Goal: Task Accomplishment & Management: Use online tool/utility

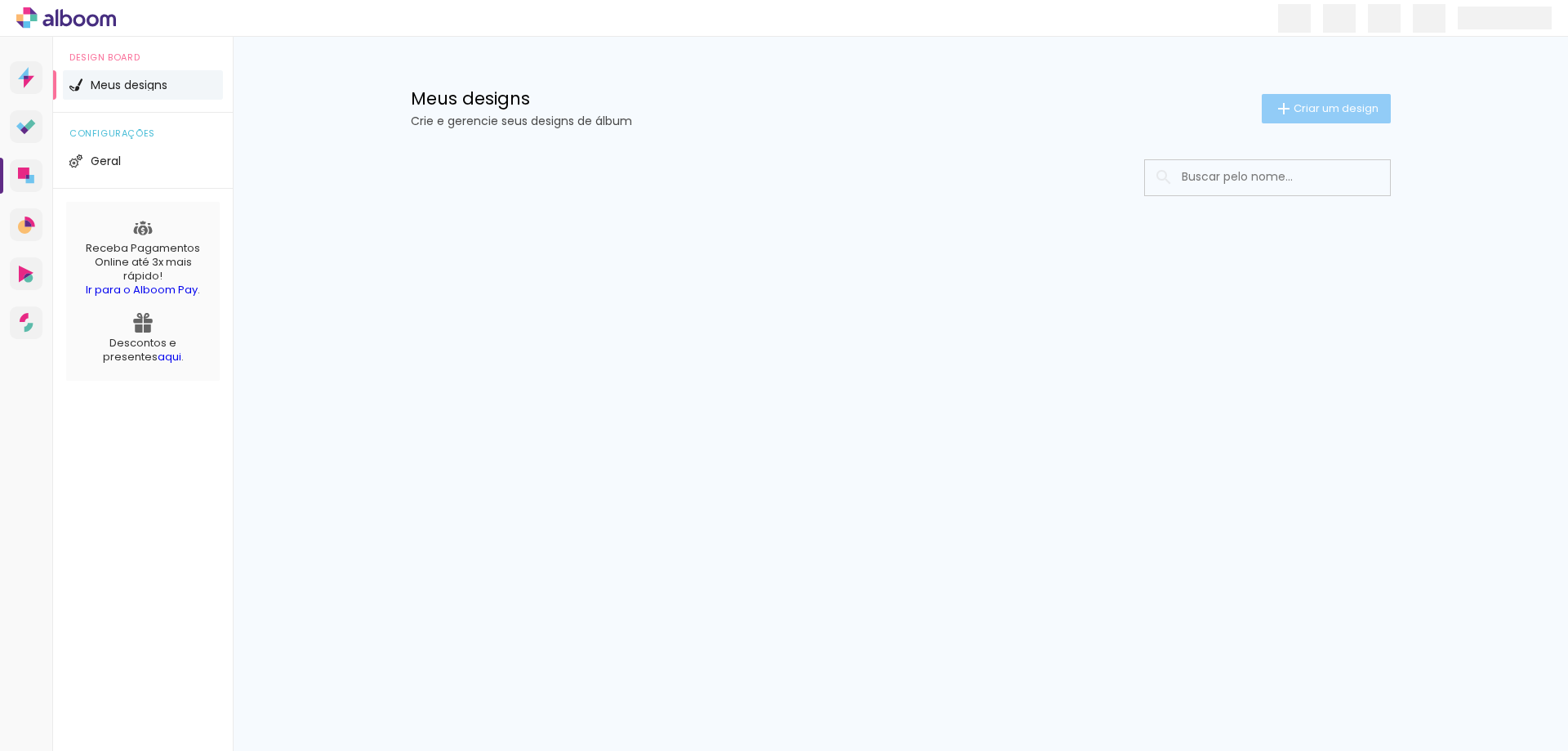
click at [1315, 108] on span "Criar um design" at bounding box center [1336, 108] width 85 height 11
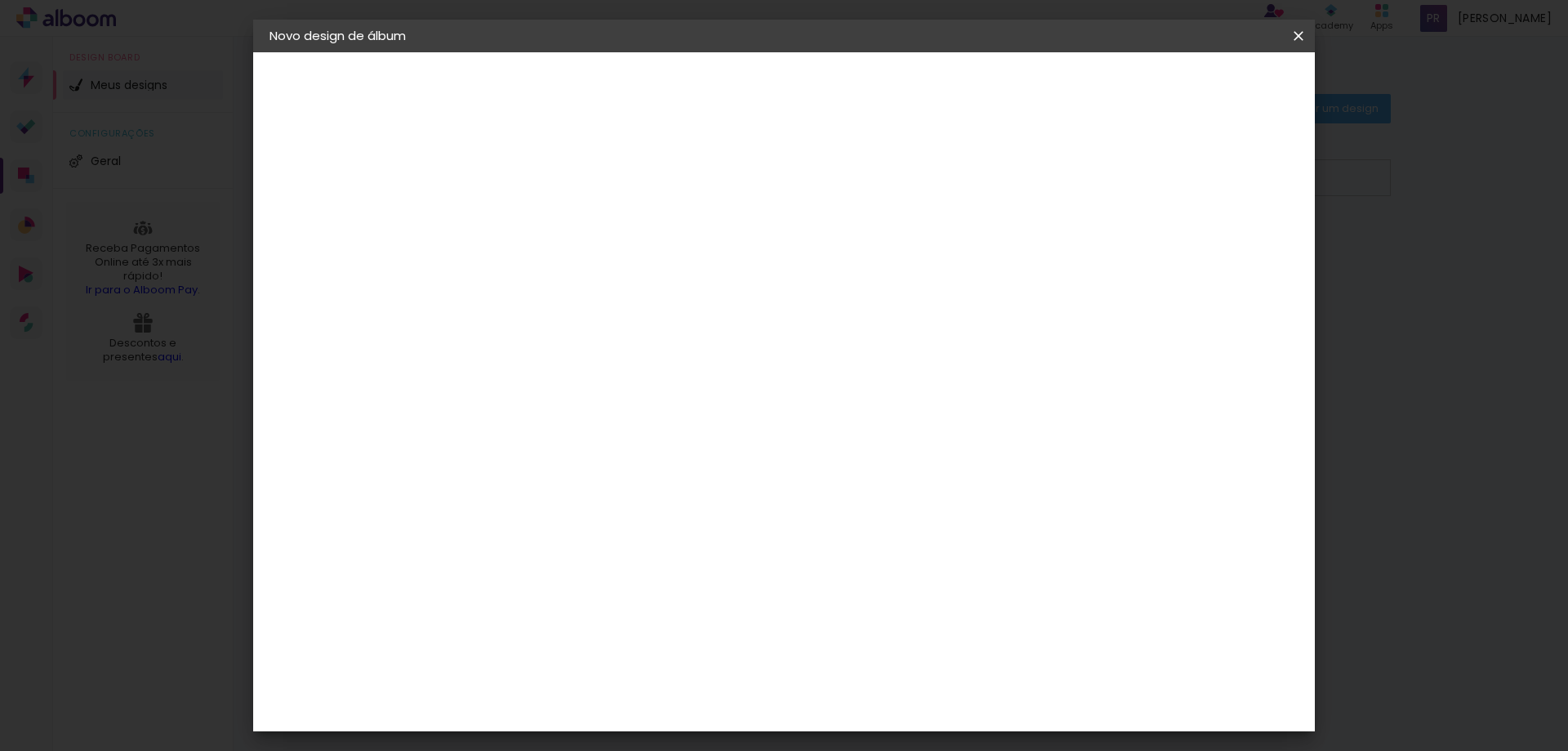
click at [537, 213] on input at bounding box center [537, 219] width 0 height 25
click at [537, 219] on input at bounding box center [537, 219] width 0 height 25
type input "[PERSON_NAME]"
type paper-input "[PERSON_NAME]"
click at [0, 0] on slot "Avançar" at bounding box center [0, 0] width 0 height 0
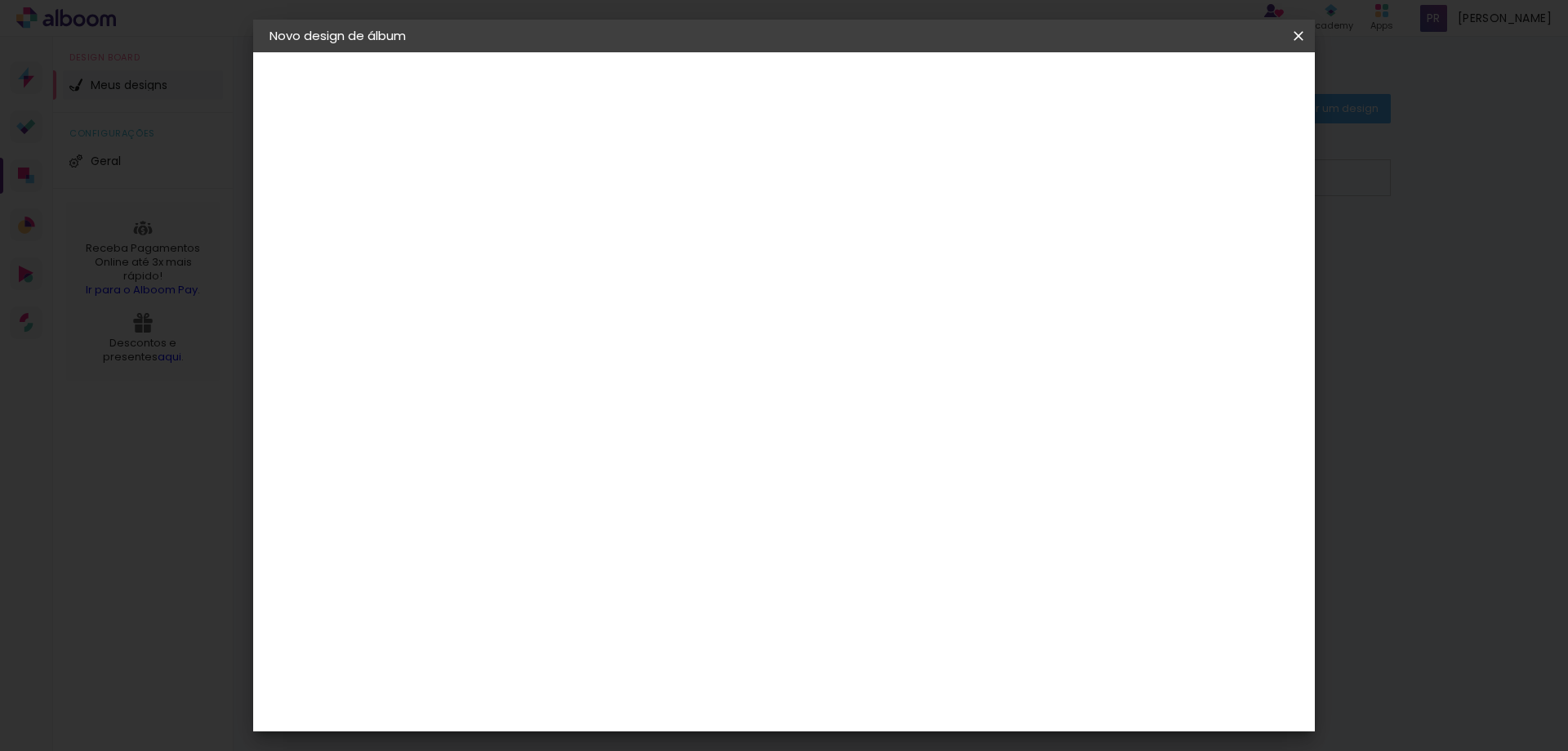
click at [545, 543] on div "AlfaFotoBook" at bounding box center [569, 547] width 86 height 13
click at [0, 0] on slot "Avançar" at bounding box center [0, 0] width 0 height 0
click at [1197, 91] on span "Iniciar design" at bounding box center [1159, 86] width 75 height 12
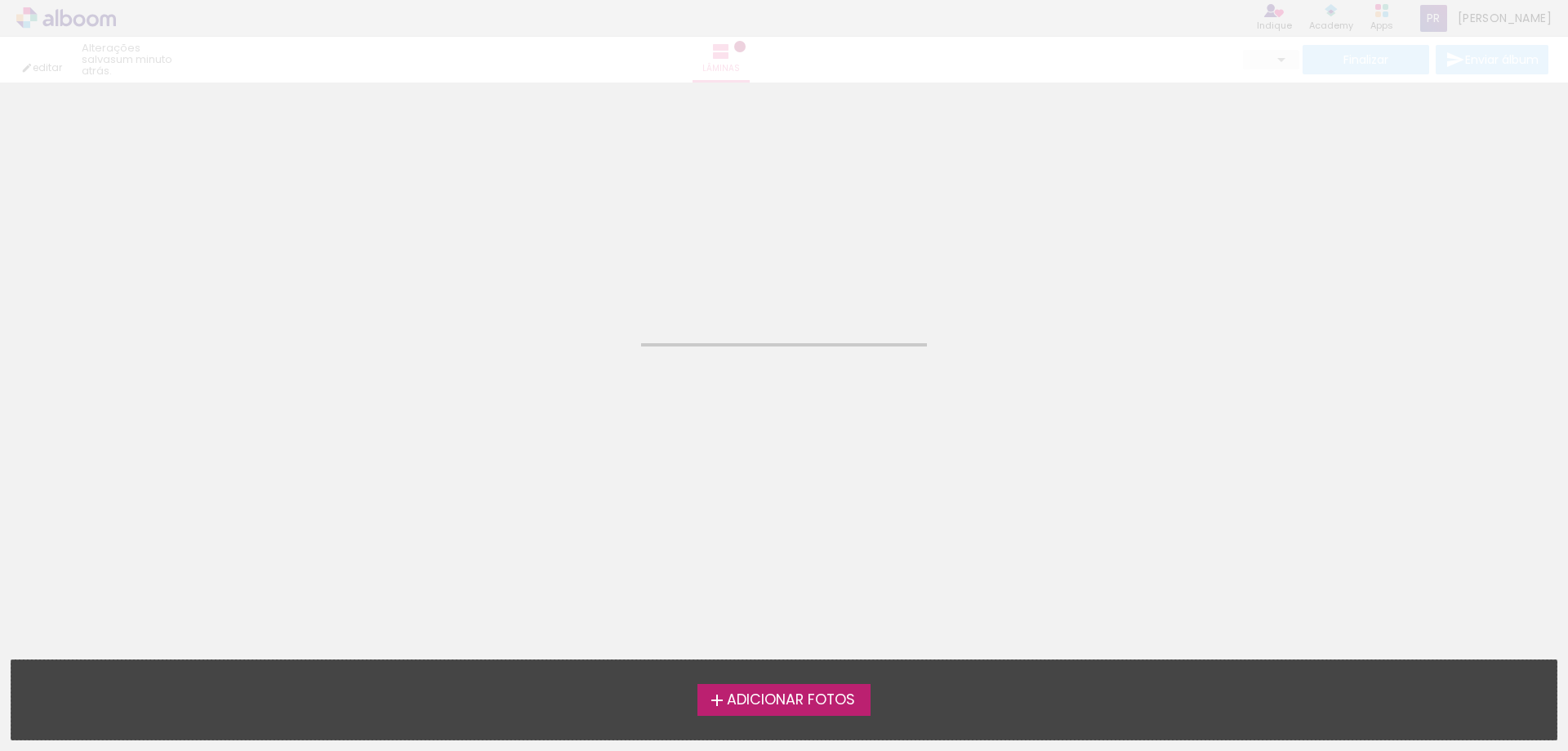
click at [822, 703] on span "Adicionar Fotos" at bounding box center [790, 700] width 129 height 14
click at [0, 0] on input "file" at bounding box center [0, 0] width 0 height 0
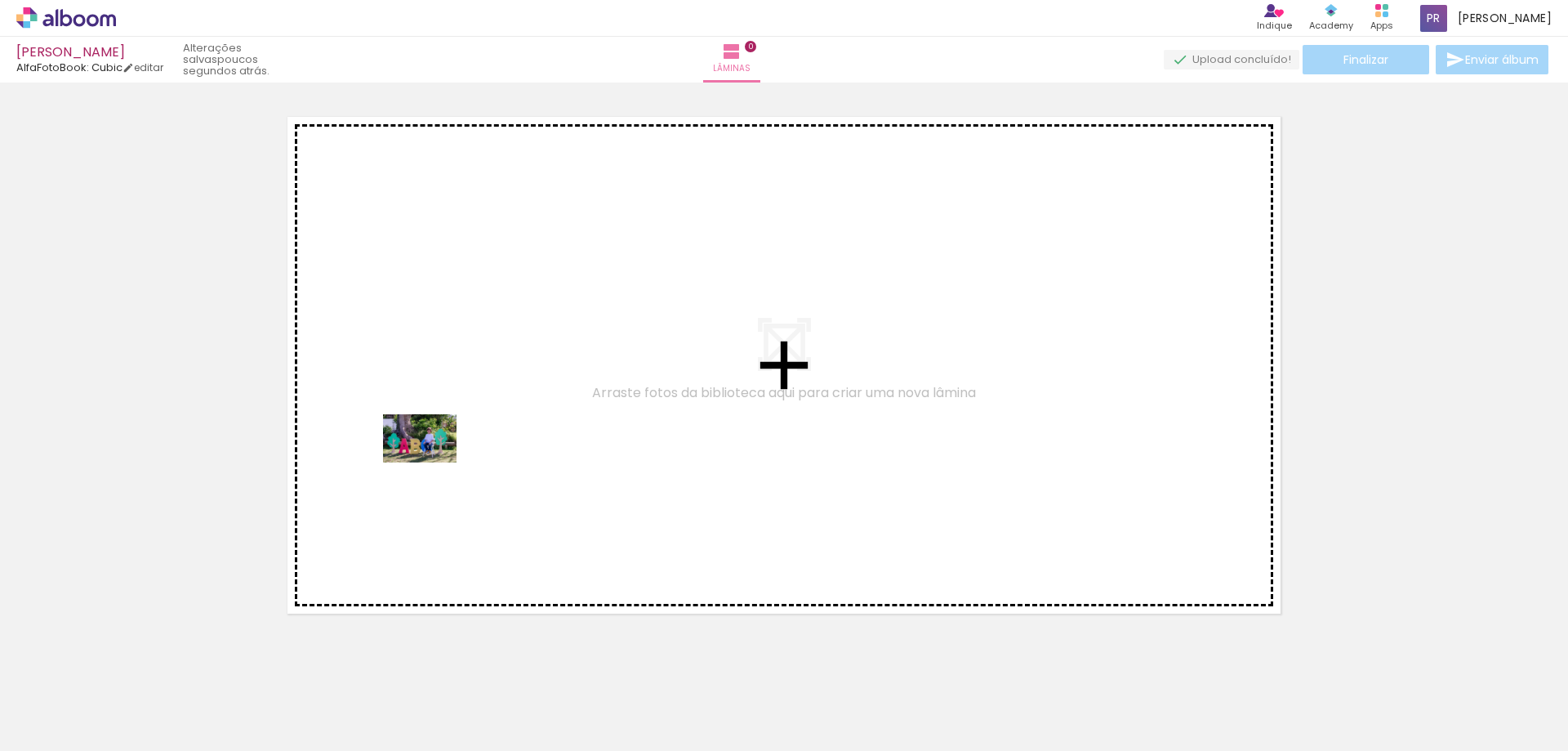
drag, startPoint x: 175, startPoint y: 710, endPoint x: 459, endPoint y: 442, distance: 390.5
click at [459, 442] on quentale-workspace at bounding box center [784, 375] width 1568 height 751
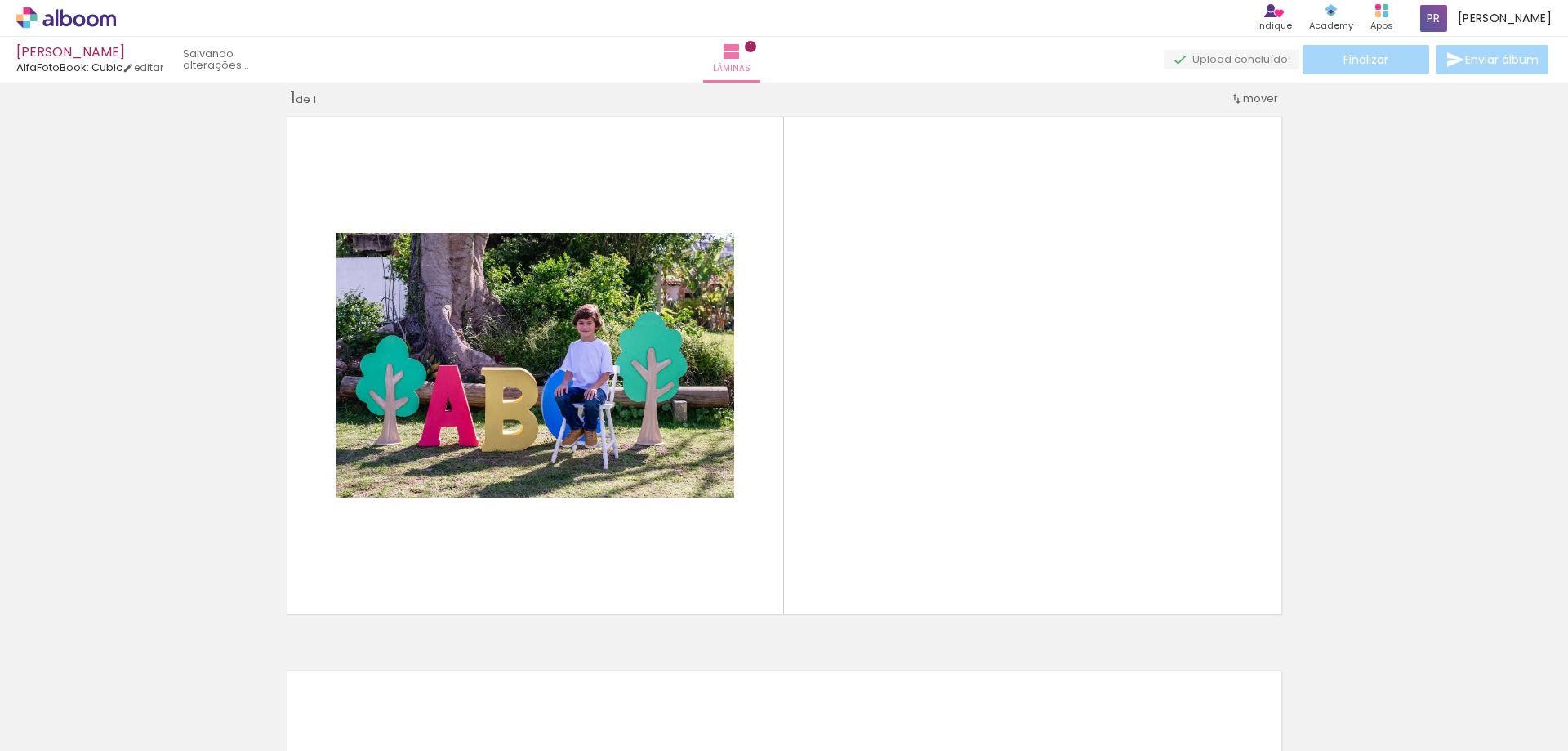
scroll to position [22, 0]
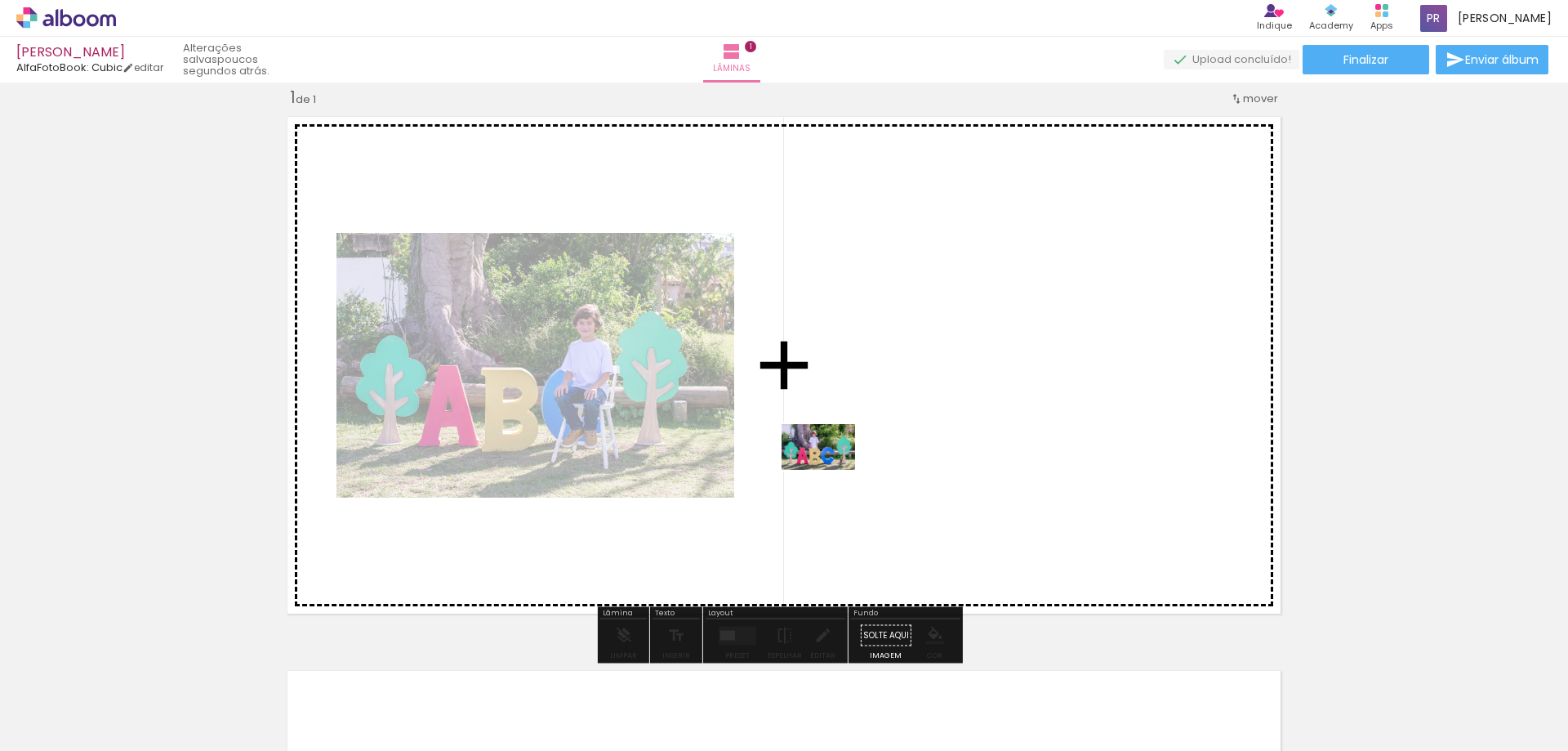
drag, startPoint x: 261, startPoint y: 701, endPoint x: 831, endPoint y: 473, distance: 613.9
click at [831, 473] on quentale-workspace at bounding box center [784, 375] width 1568 height 751
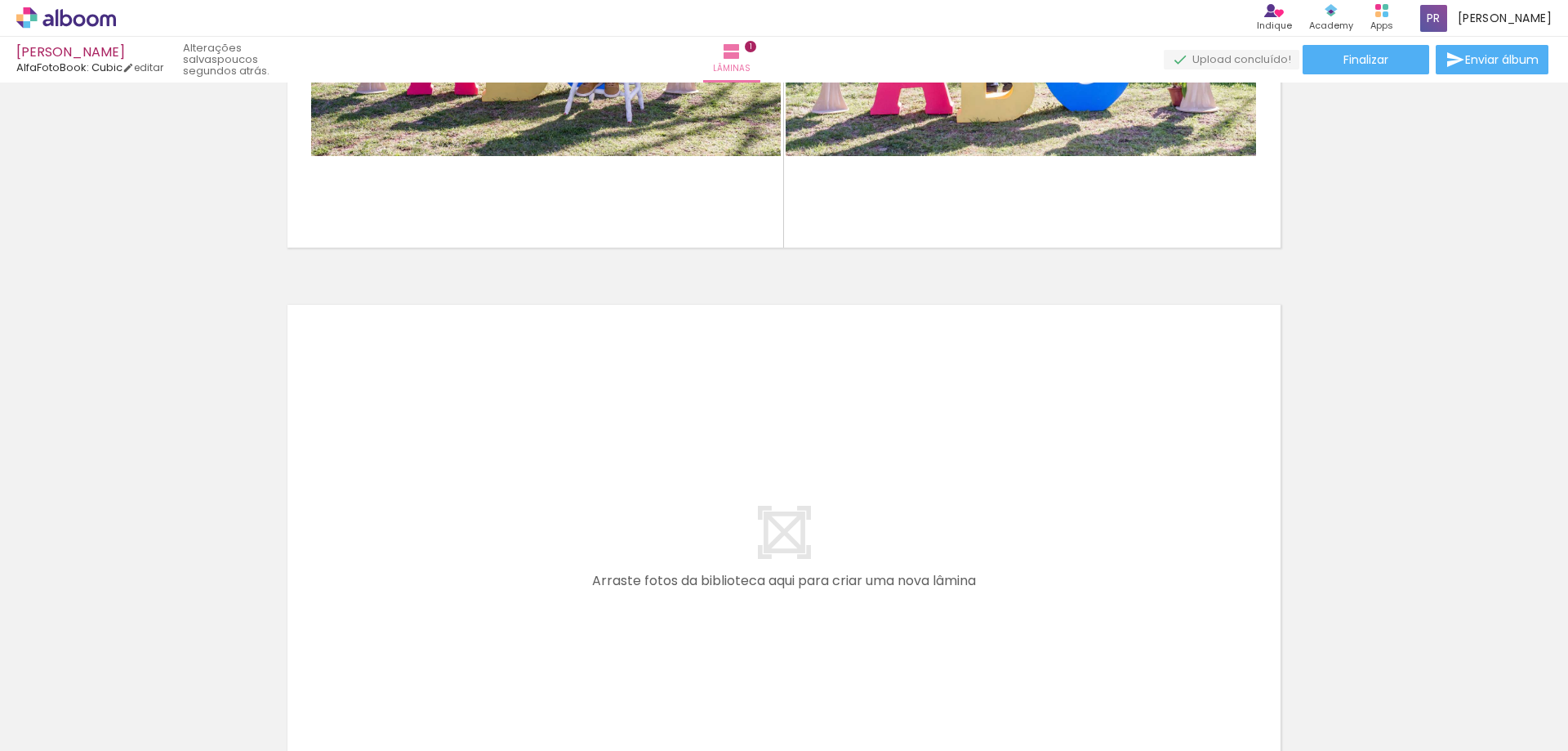
scroll to position [428, 0]
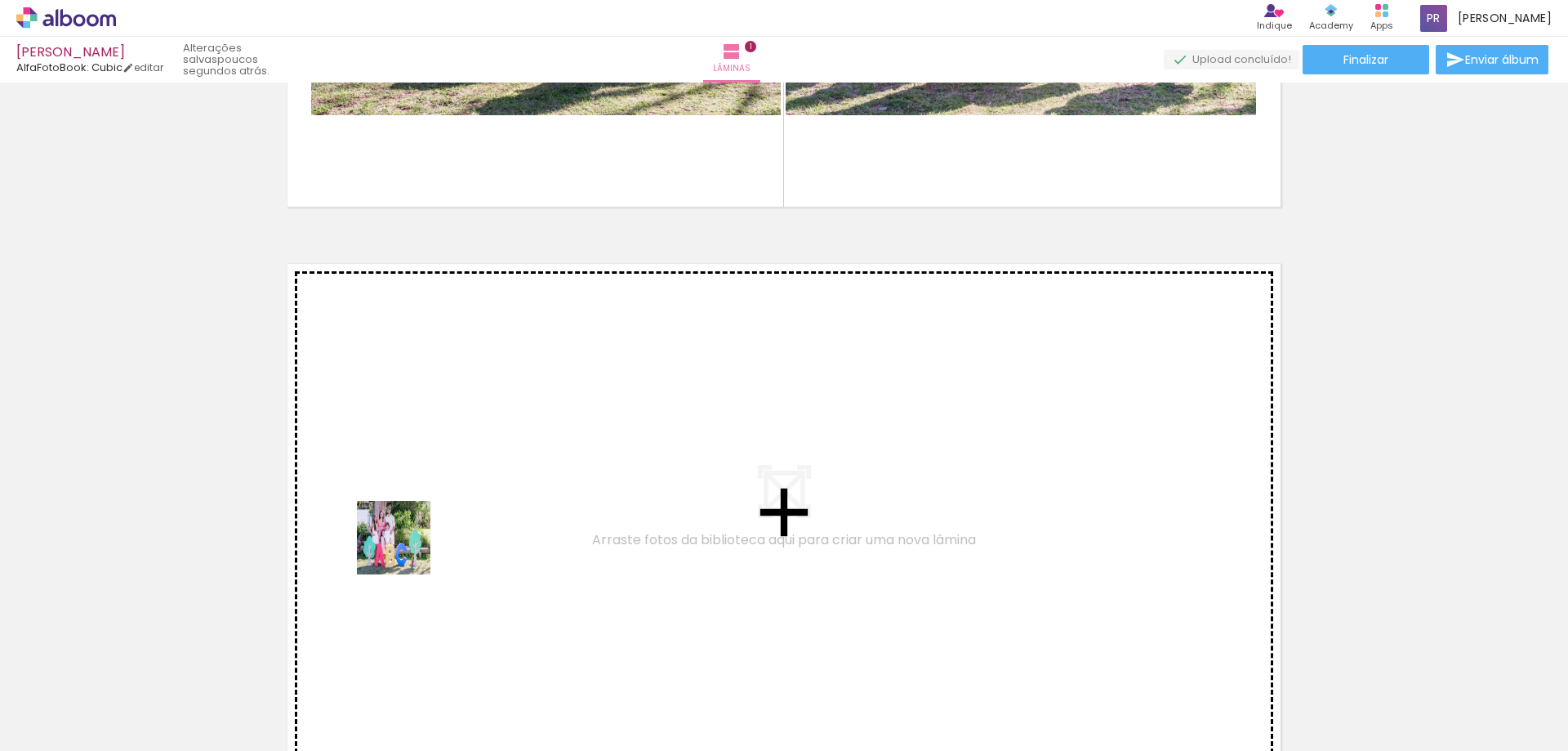
drag, startPoint x: 334, startPoint y: 700, endPoint x: 421, endPoint y: 508, distance: 210.8
click at [421, 508] on quentale-workspace at bounding box center [784, 375] width 1568 height 751
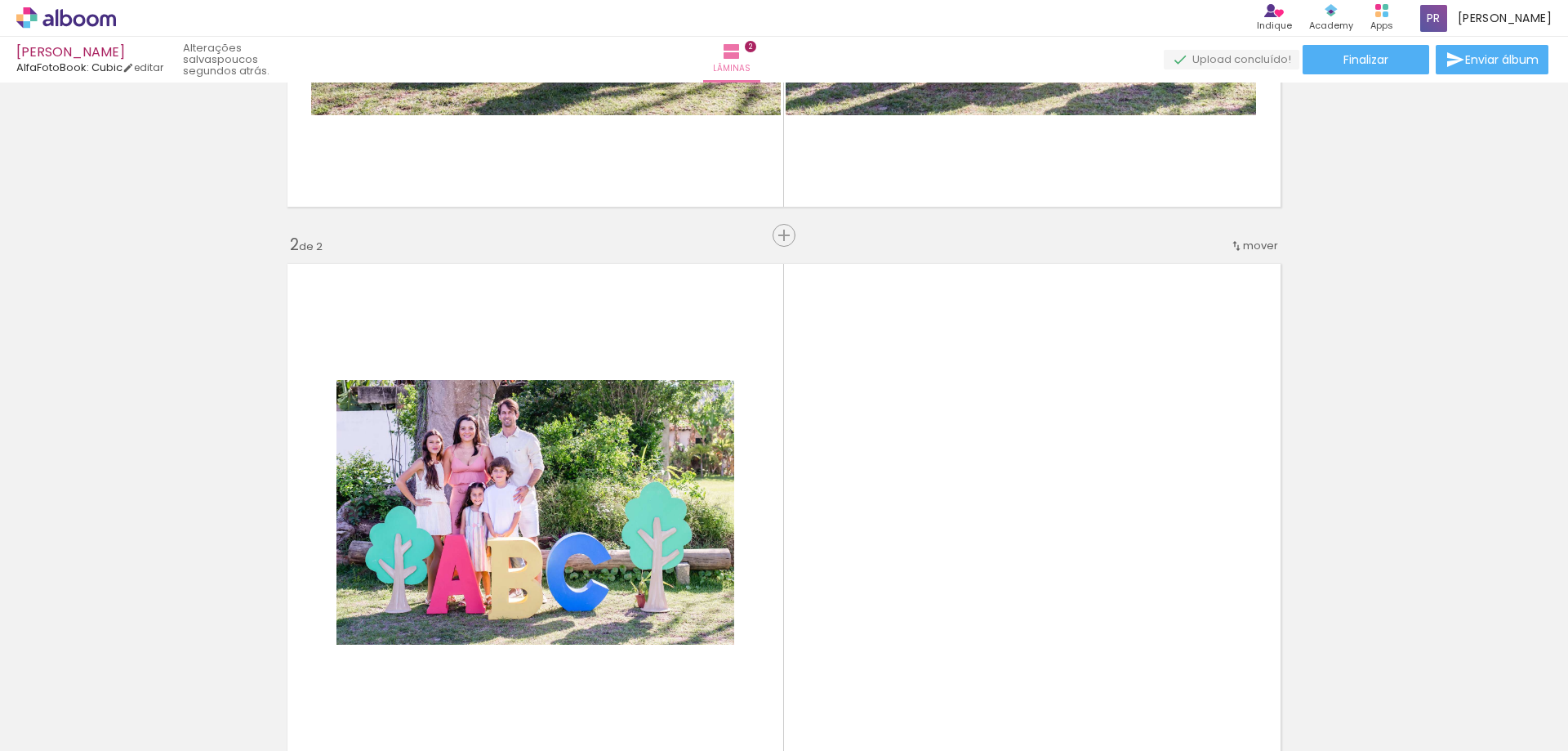
scroll to position [576, 0]
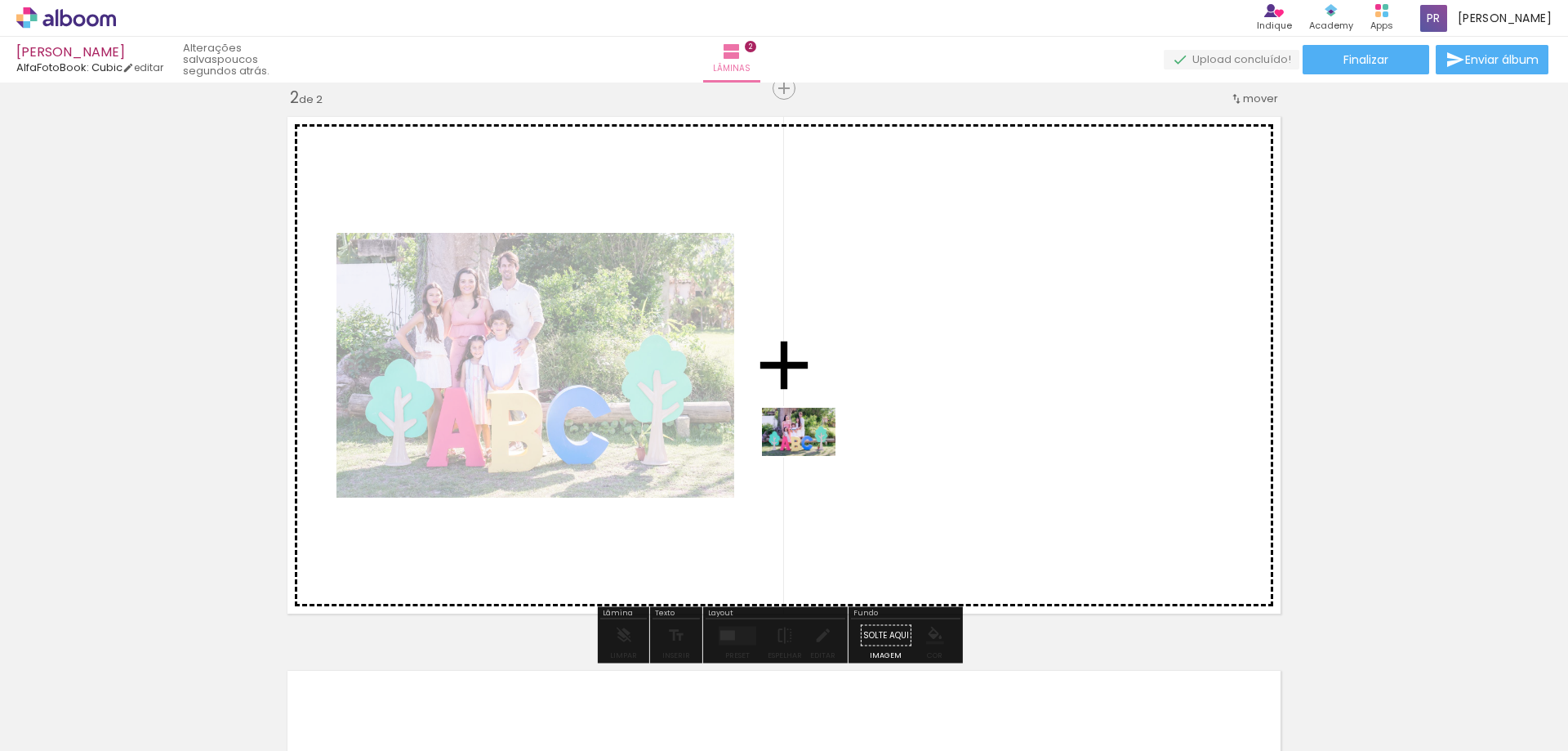
drag, startPoint x: 447, startPoint y: 694, endPoint x: 811, endPoint y: 457, distance: 434.4
click at [811, 457] on quentale-workspace at bounding box center [784, 375] width 1568 height 751
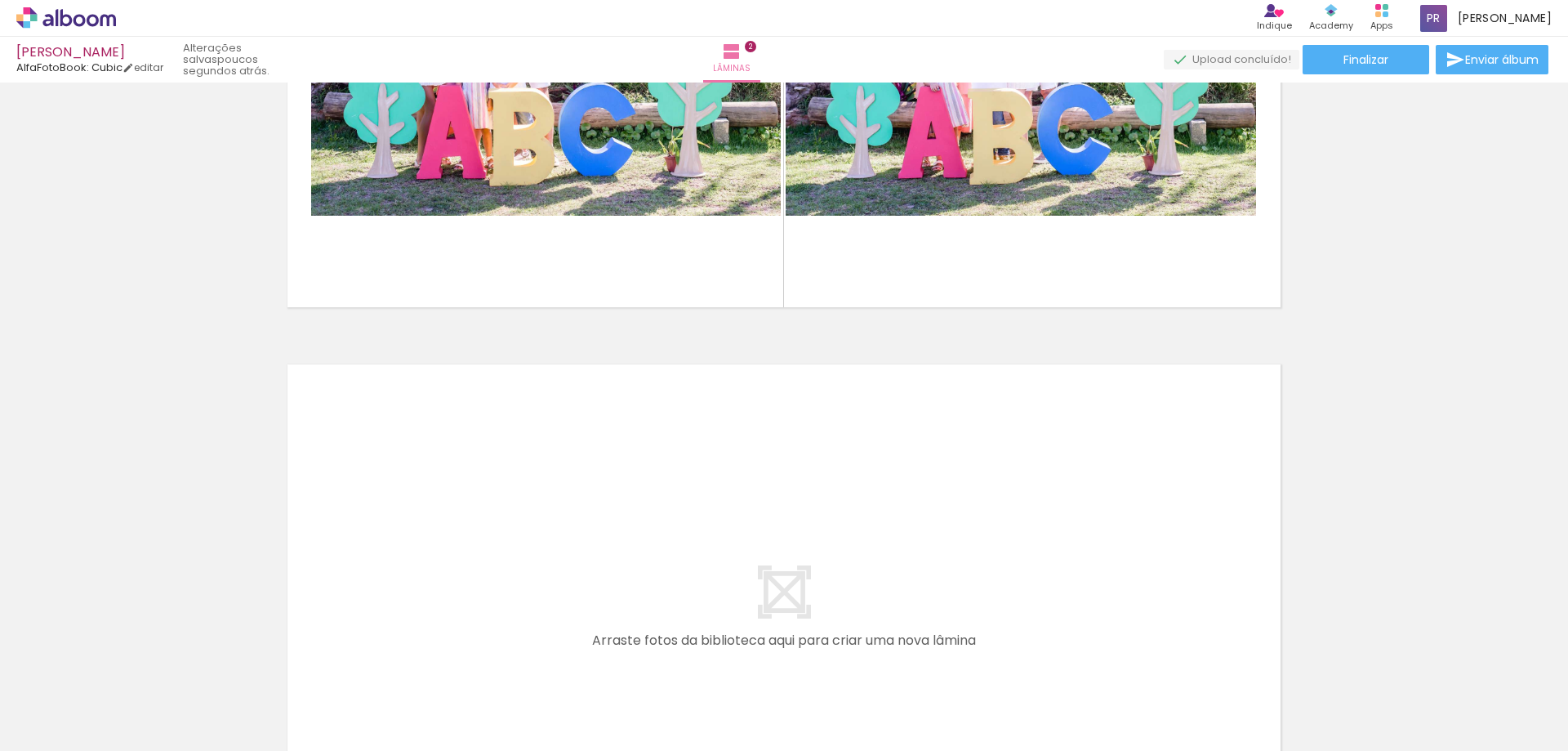
scroll to position [886, 0]
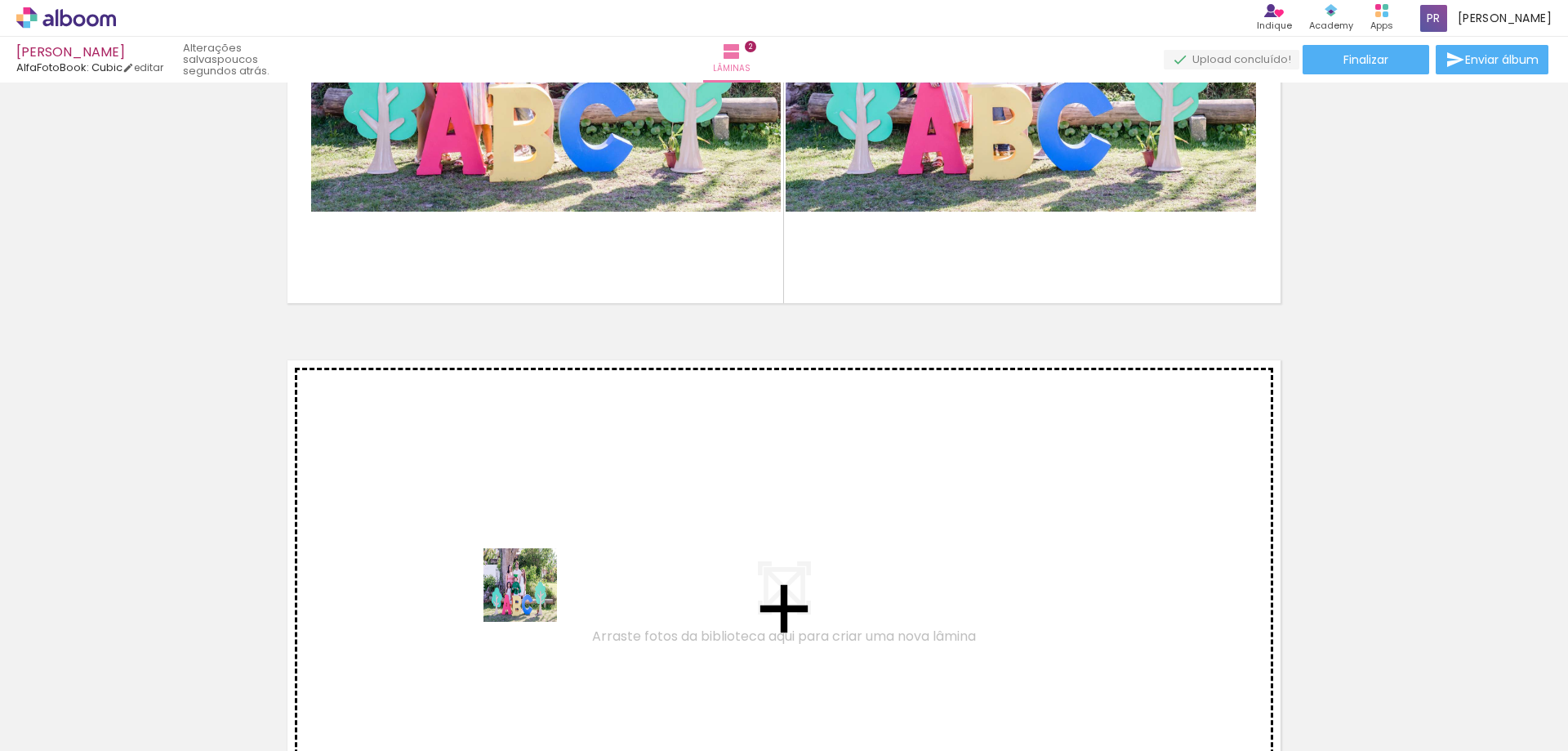
drag, startPoint x: 553, startPoint y: 714, endPoint x: 625, endPoint y: 699, distance: 73.5
click at [527, 570] on quentale-workspace at bounding box center [784, 375] width 1568 height 751
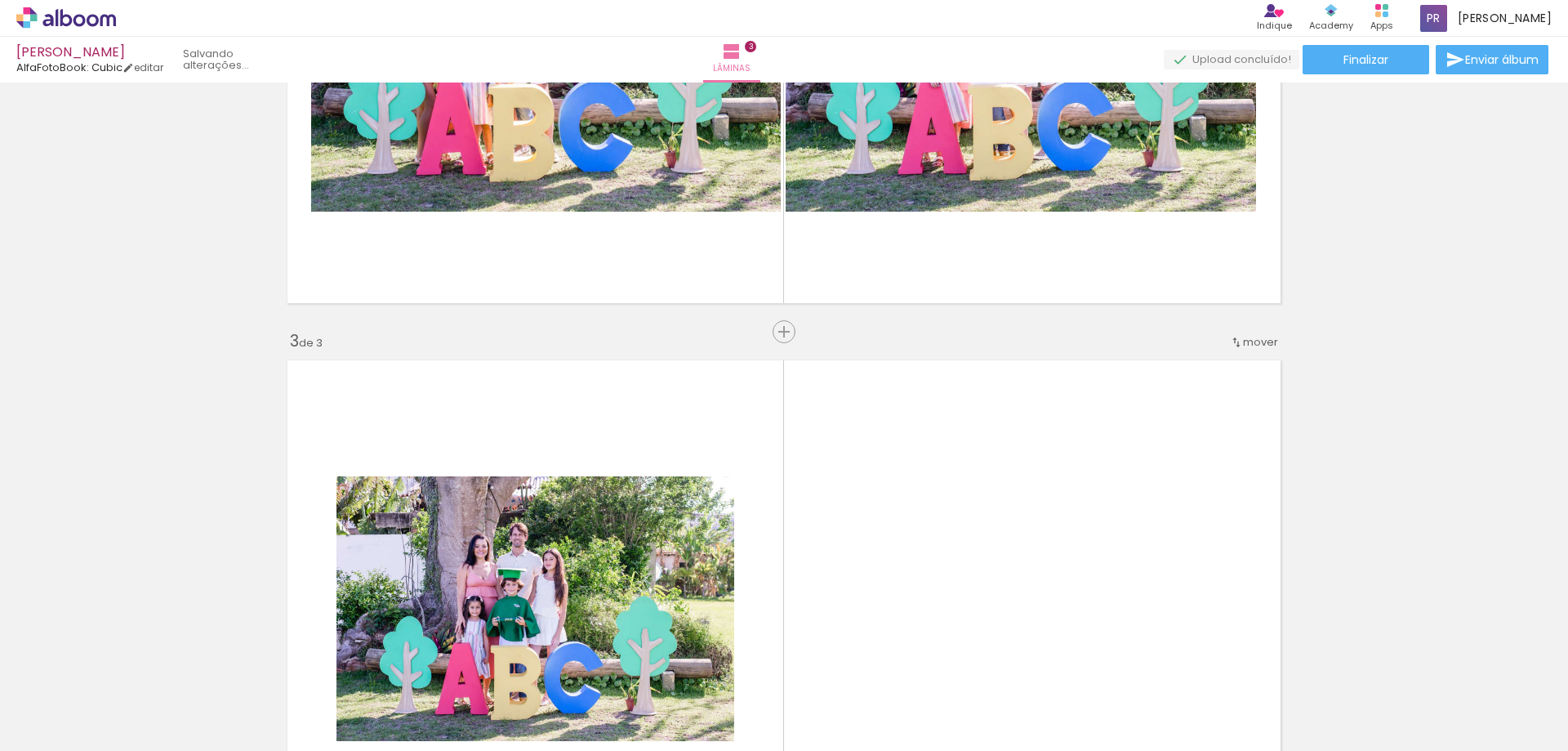
scroll to position [1129, 0]
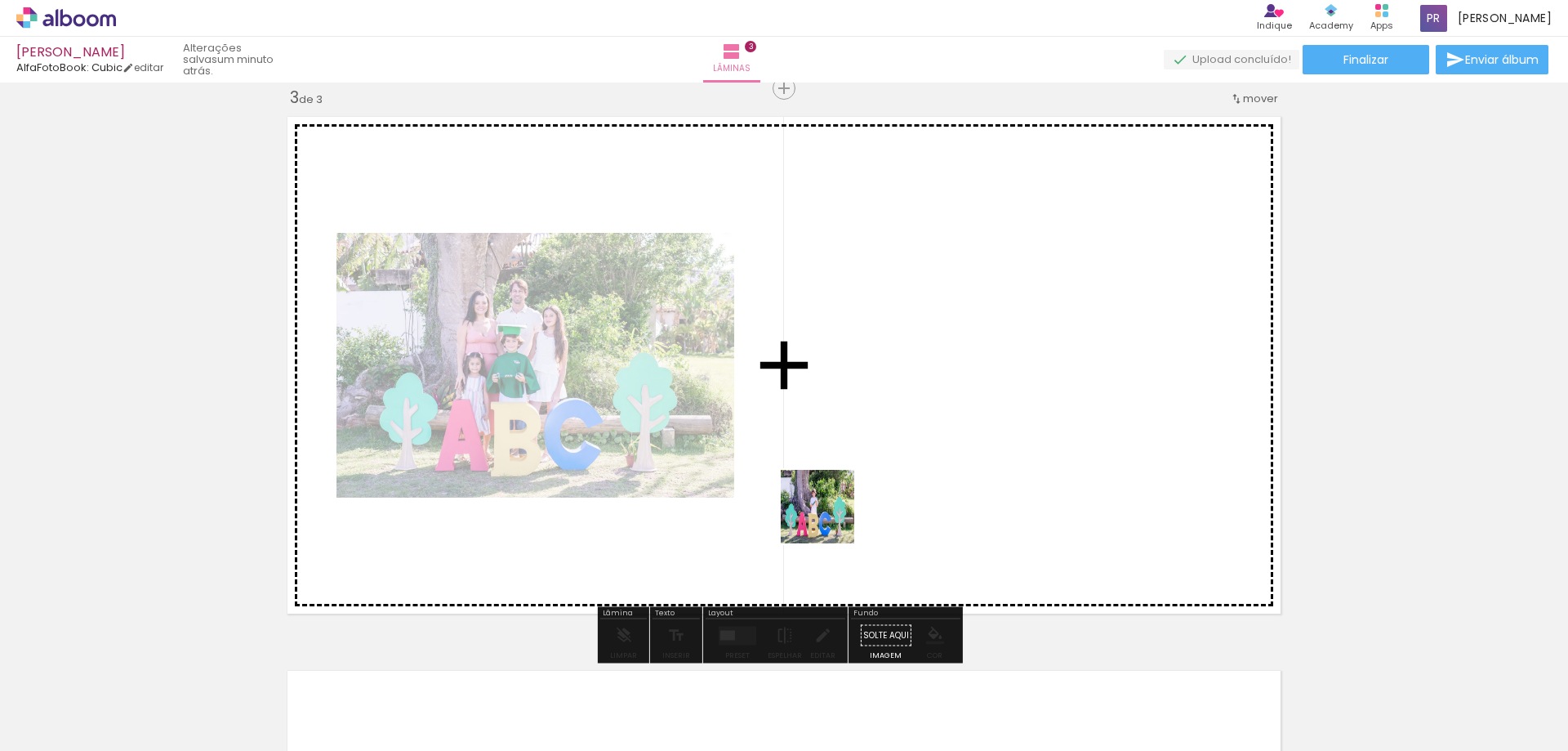
drag, startPoint x: 627, startPoint y: 696, endPoint x: 1563, endPoint y: 460, distance: 965.3
click at [845, 495] on quentale-workspace at bounding box center [784, 375] width 1568 height 751
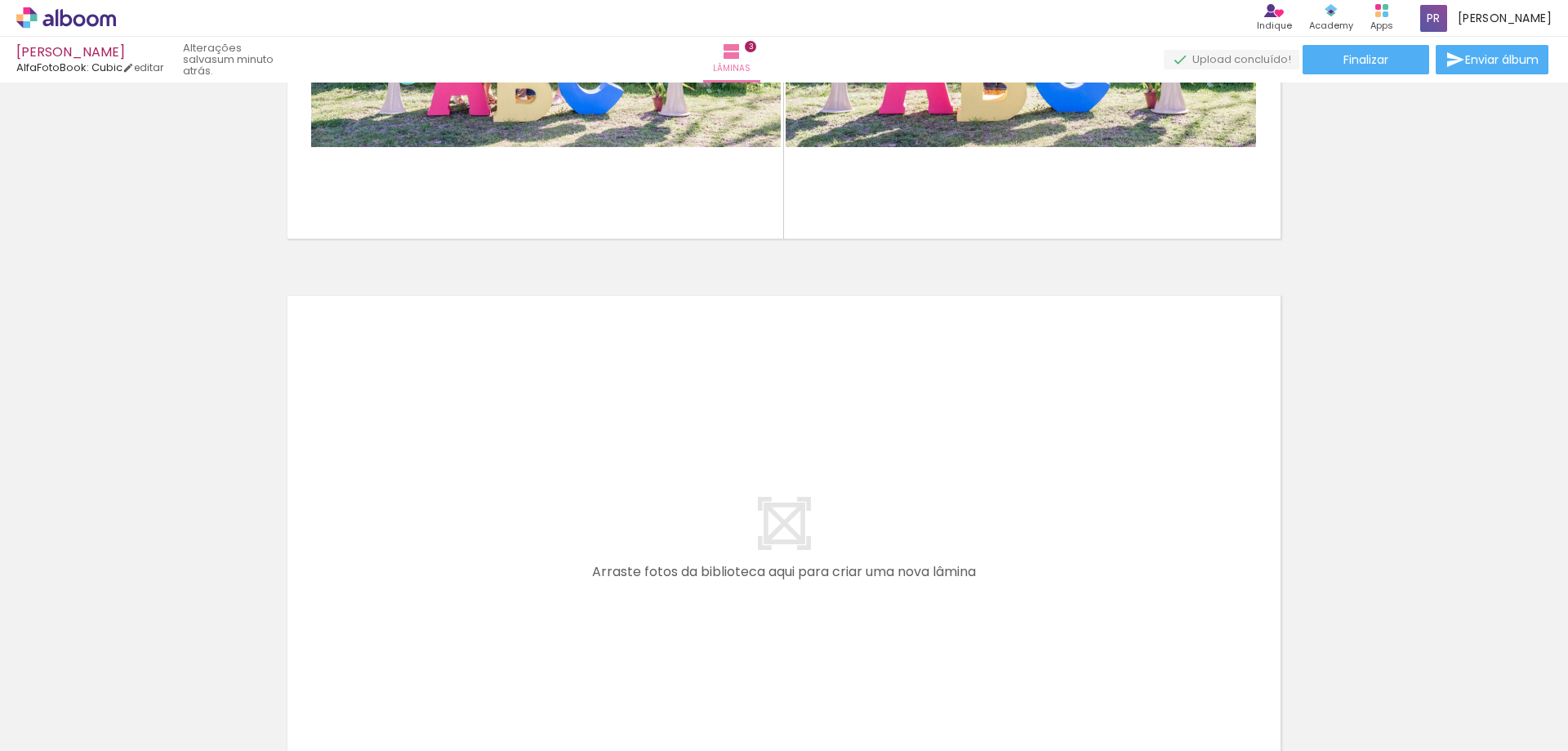
scroll to position [1510, 0]
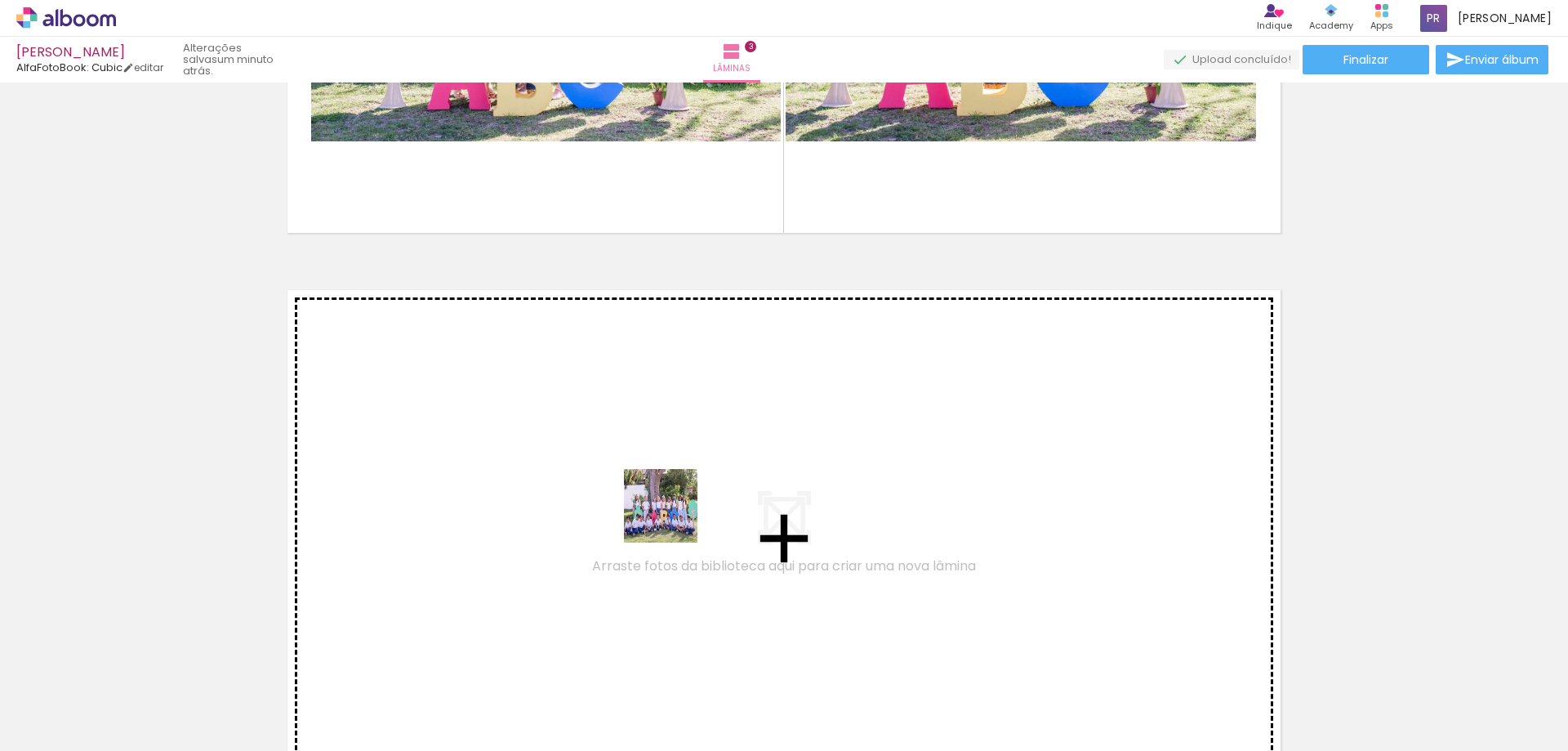
drag, startPoint x: 716, startPoint y: 700, endPoint x: 667, endPoint y: 511, distance: 195.2
click at [667, 511] on quentale-workspace at bounding box center [784, 375] width 1568 height 751
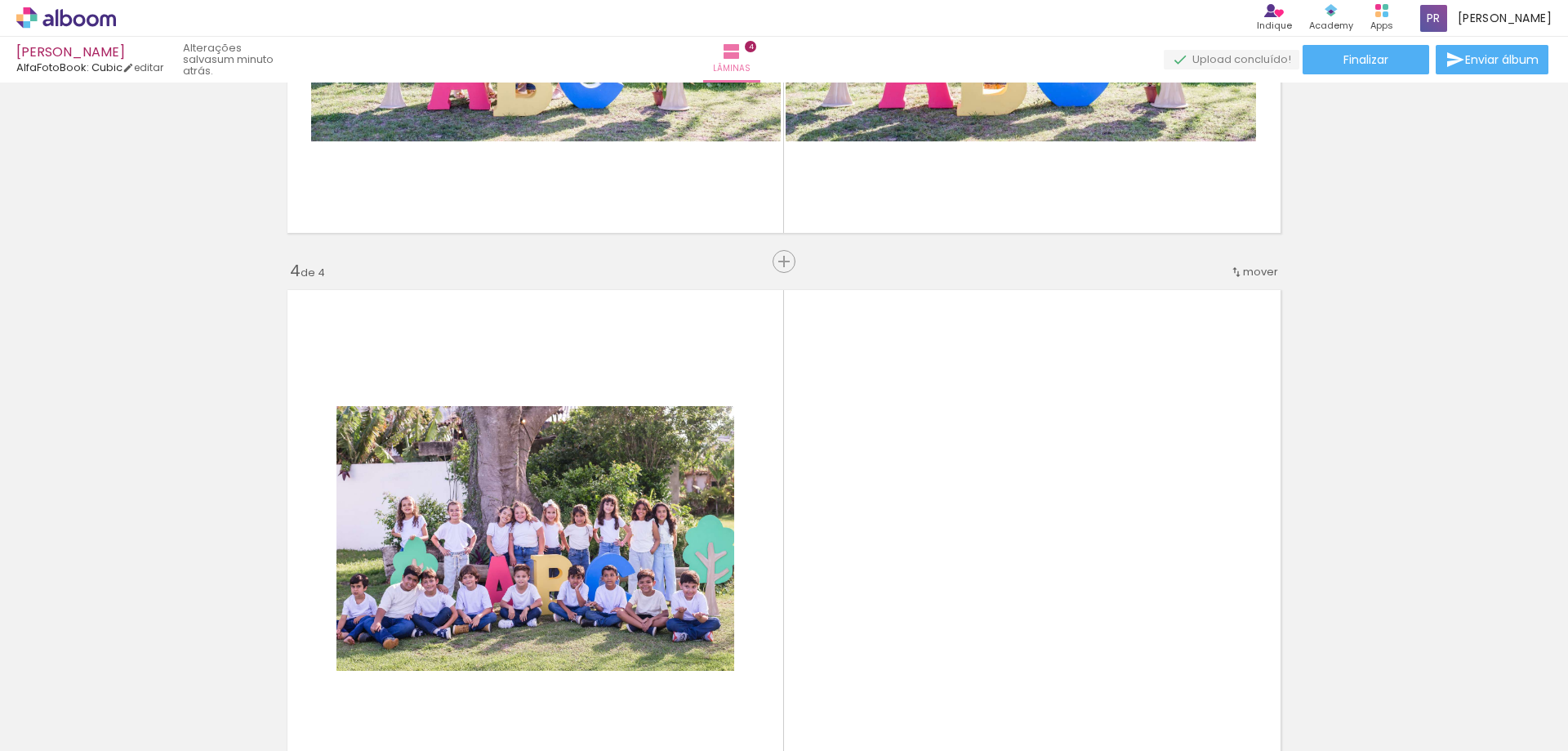
scroll to position [1683, 0]
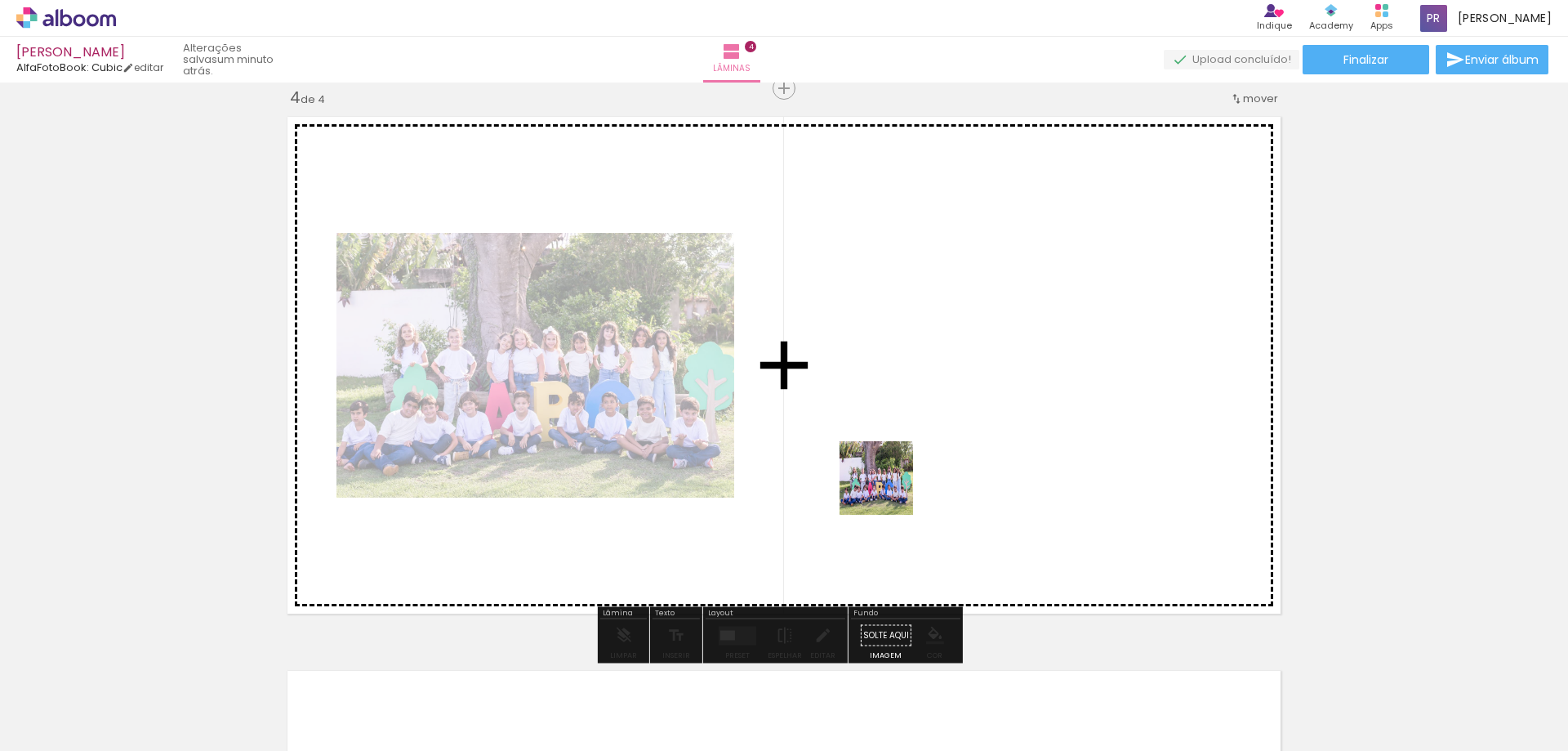
drag, startPoint x: 807, startPoint y: 698, endPoint x: 888, endPoint y: 490, distance: 223.2
click at [888, 490] on quentale-workspace at bounding box center [784, 375] width 1568 height 751
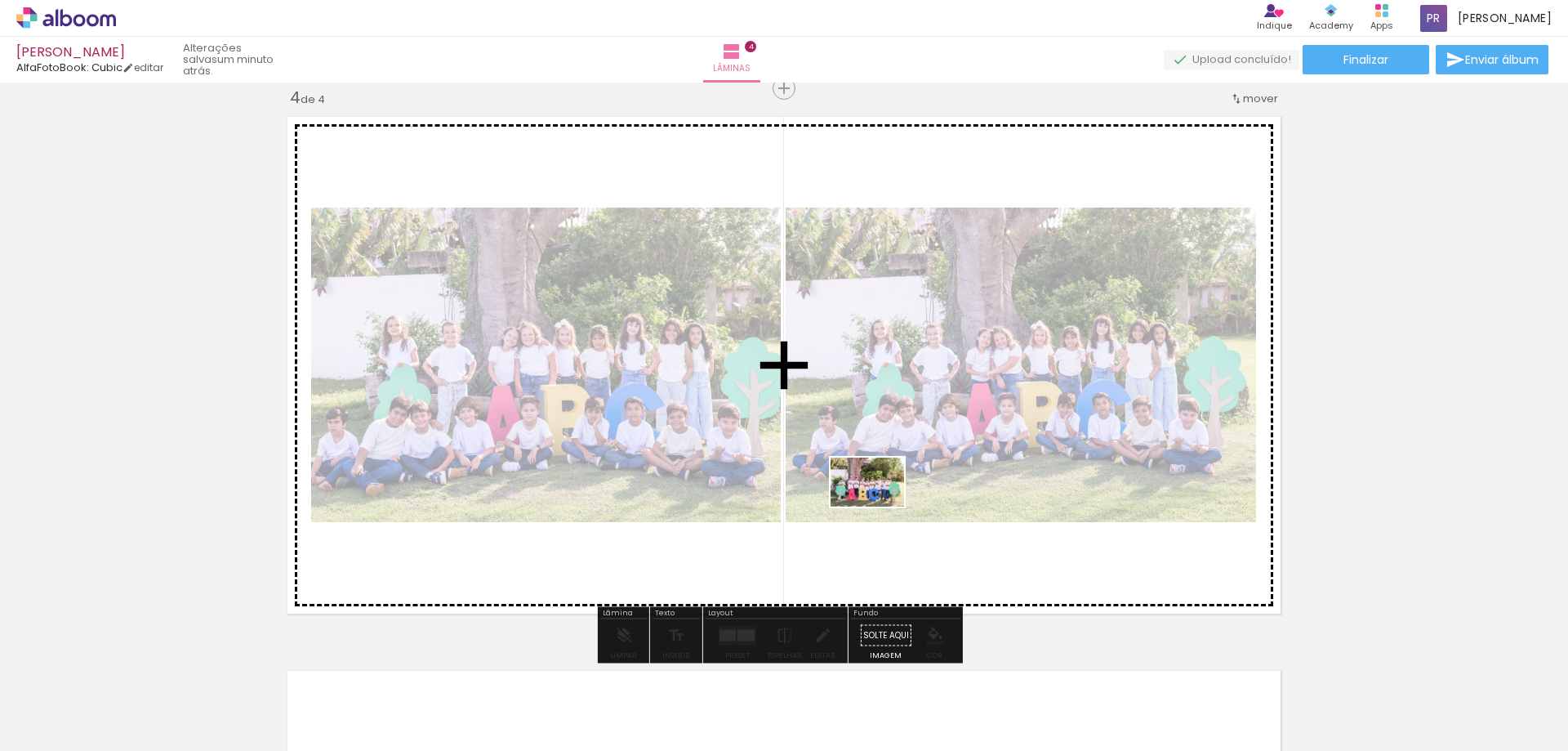
drag, startPoint x: 913, startPoint y: 710, endPoint x: 879, endPoint y: 506, distance: 206.8
click at [879, 506] on quentale-workspace at bounding box center [784, 375] width 1568 height 751
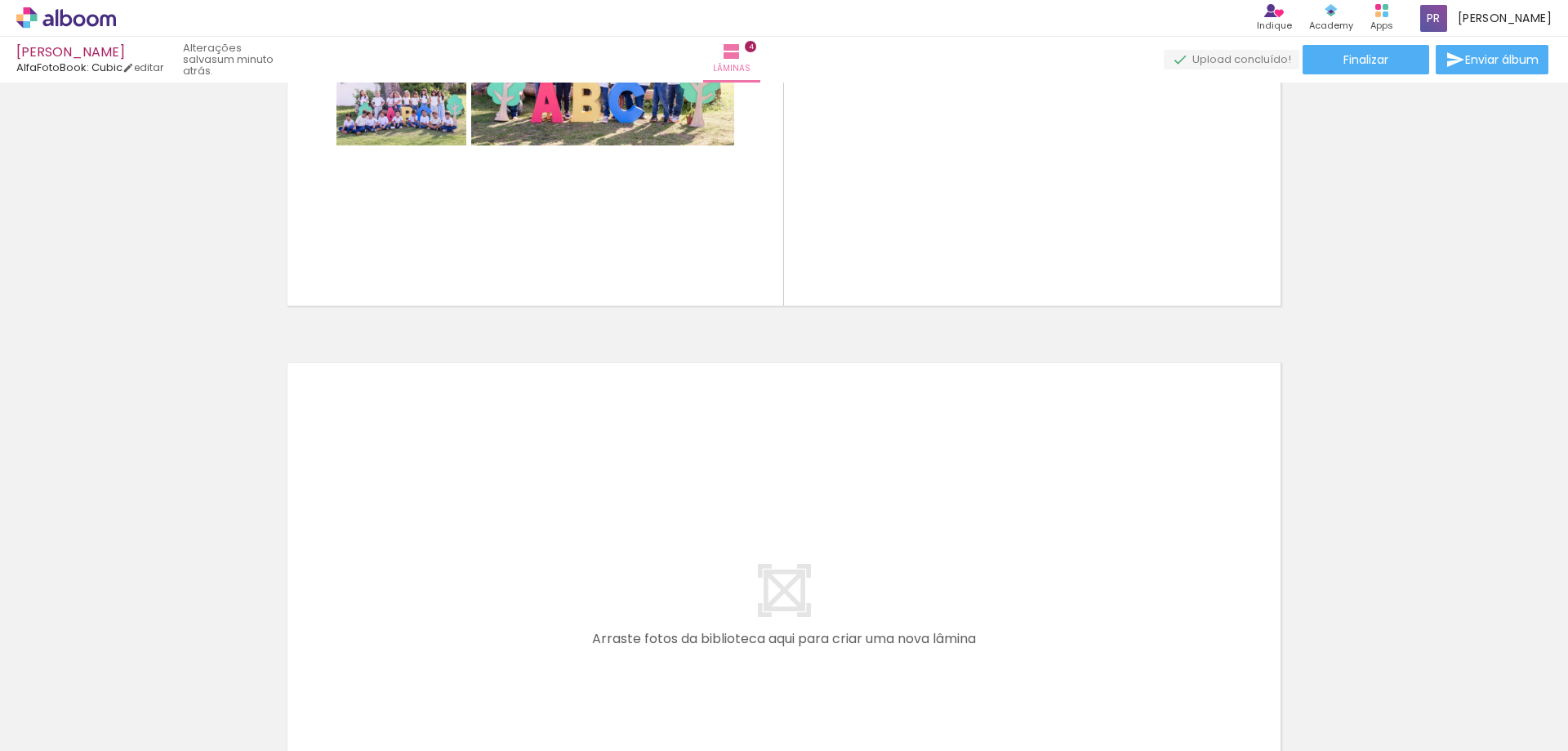
scroll to position [2104, 0]
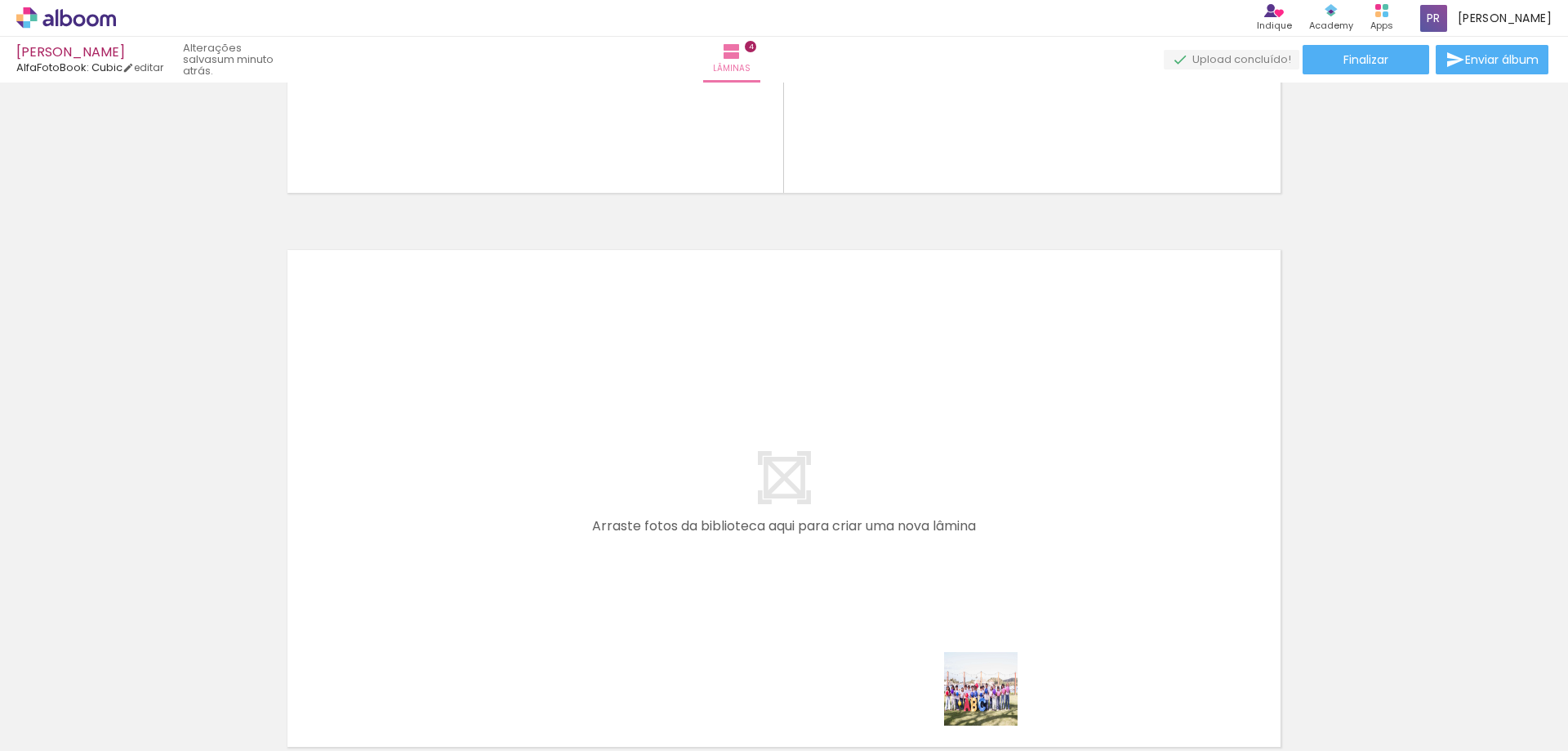
drag, startPoint x: 994, startPoint y: 712, endPoint x: 1036, endPoint y: 737, distance: 48.9
click at [900, 523] on quentale-workspace at bounding box center [784, 375] width 1568 height 751
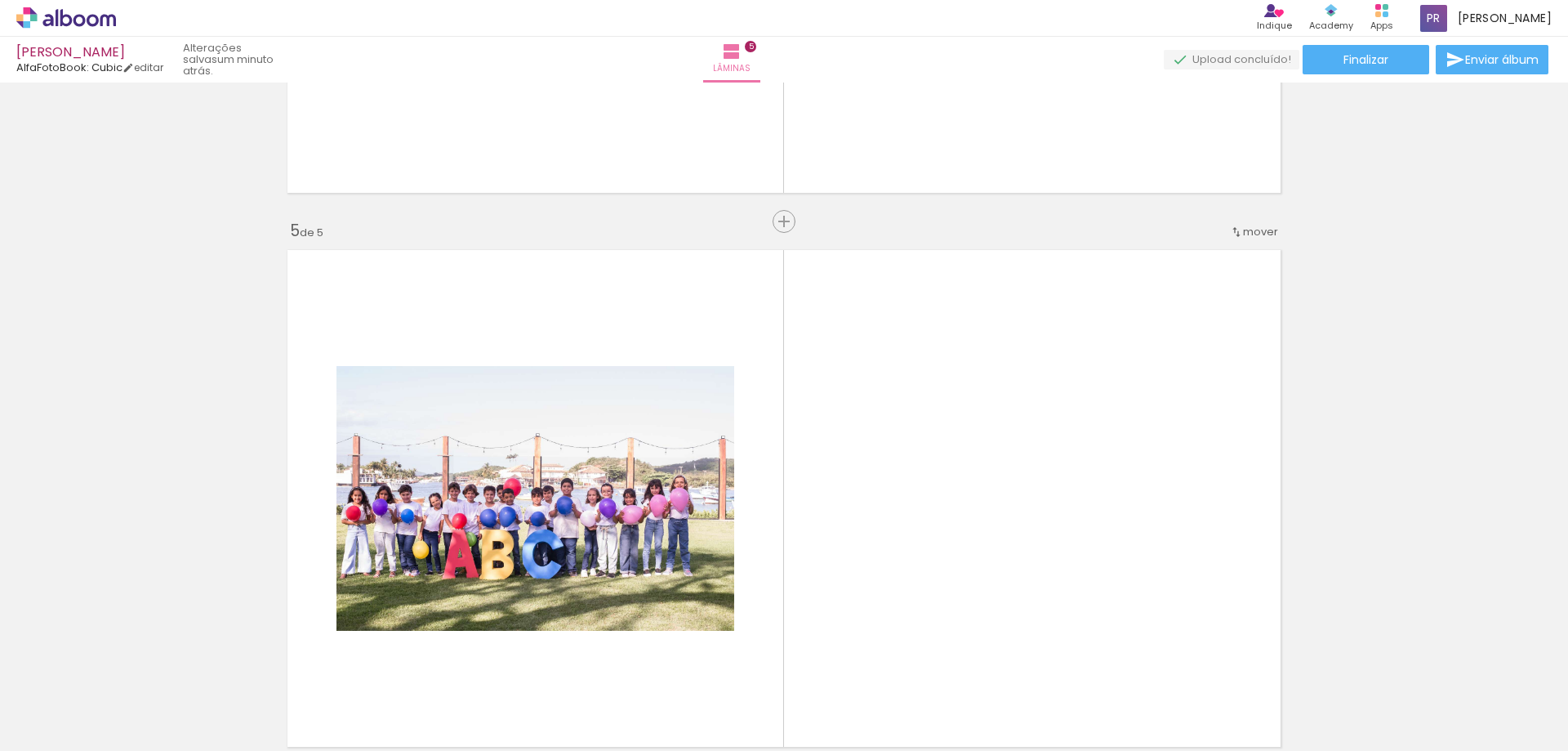
scroll to position [2237, 0]
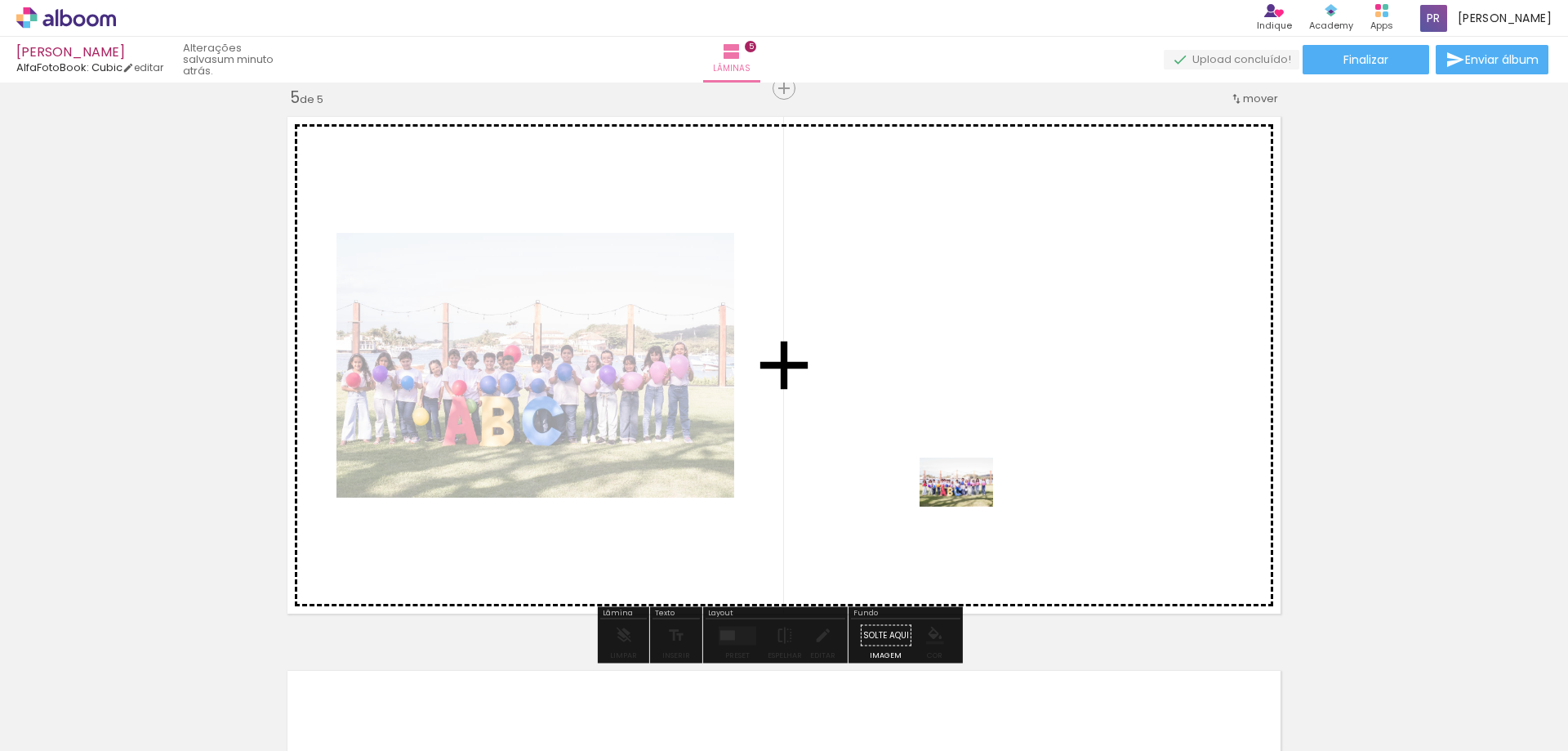
drag, startPoint x: 1082, startPoint y: 700, endPoint x: 968, endPoint y: 506, distance: 225.0
click at [968, 506] on quentale-workspace at bounding box center [784, 375] width 1568 height 751
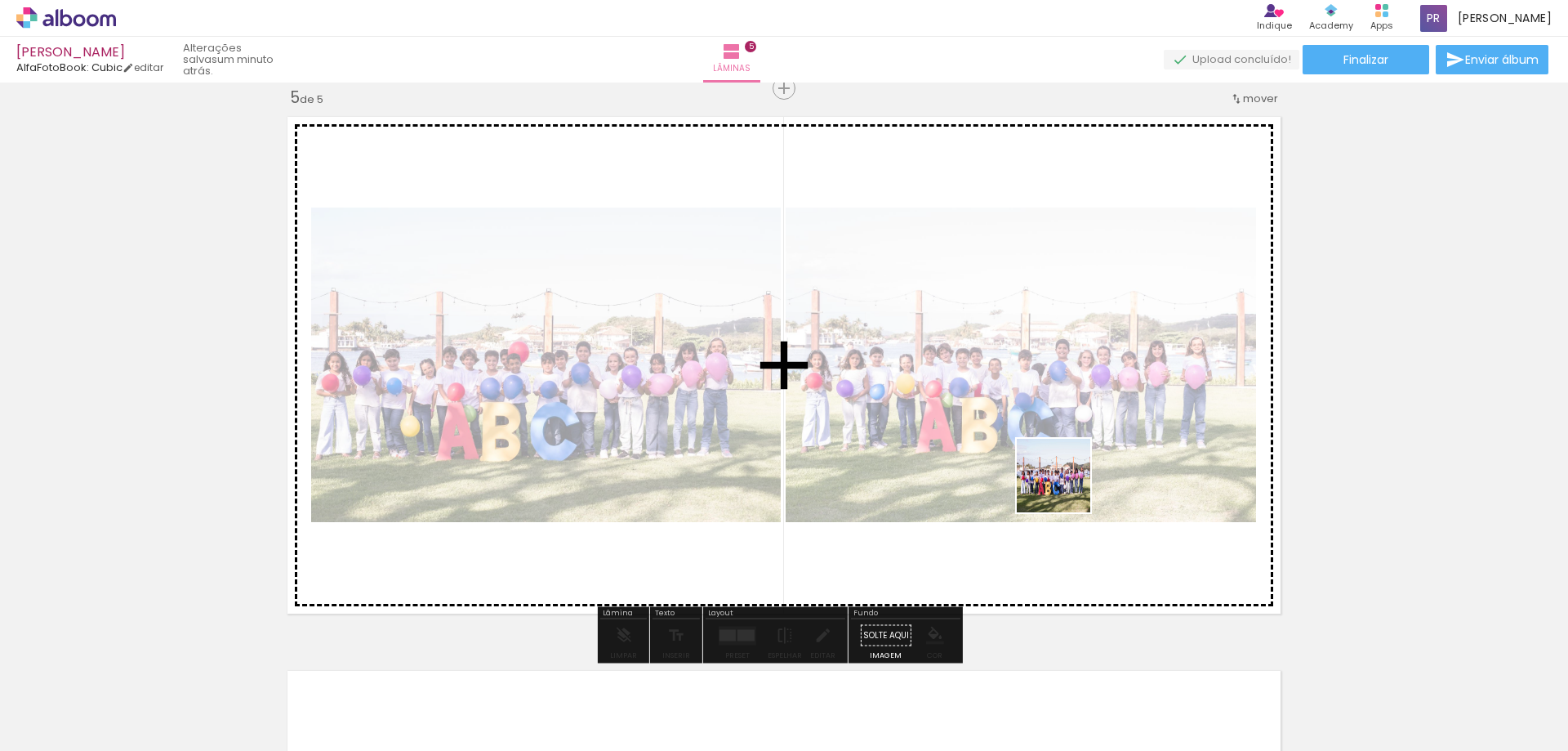
drag, startPoint x: 1161, startPoint y: 713, endPoint x: 1065, endPoint y: 487, distance: 245.5
click at [1065, 487] on quentale-workspace at bounding box center [784, 375] width 1568 height 751
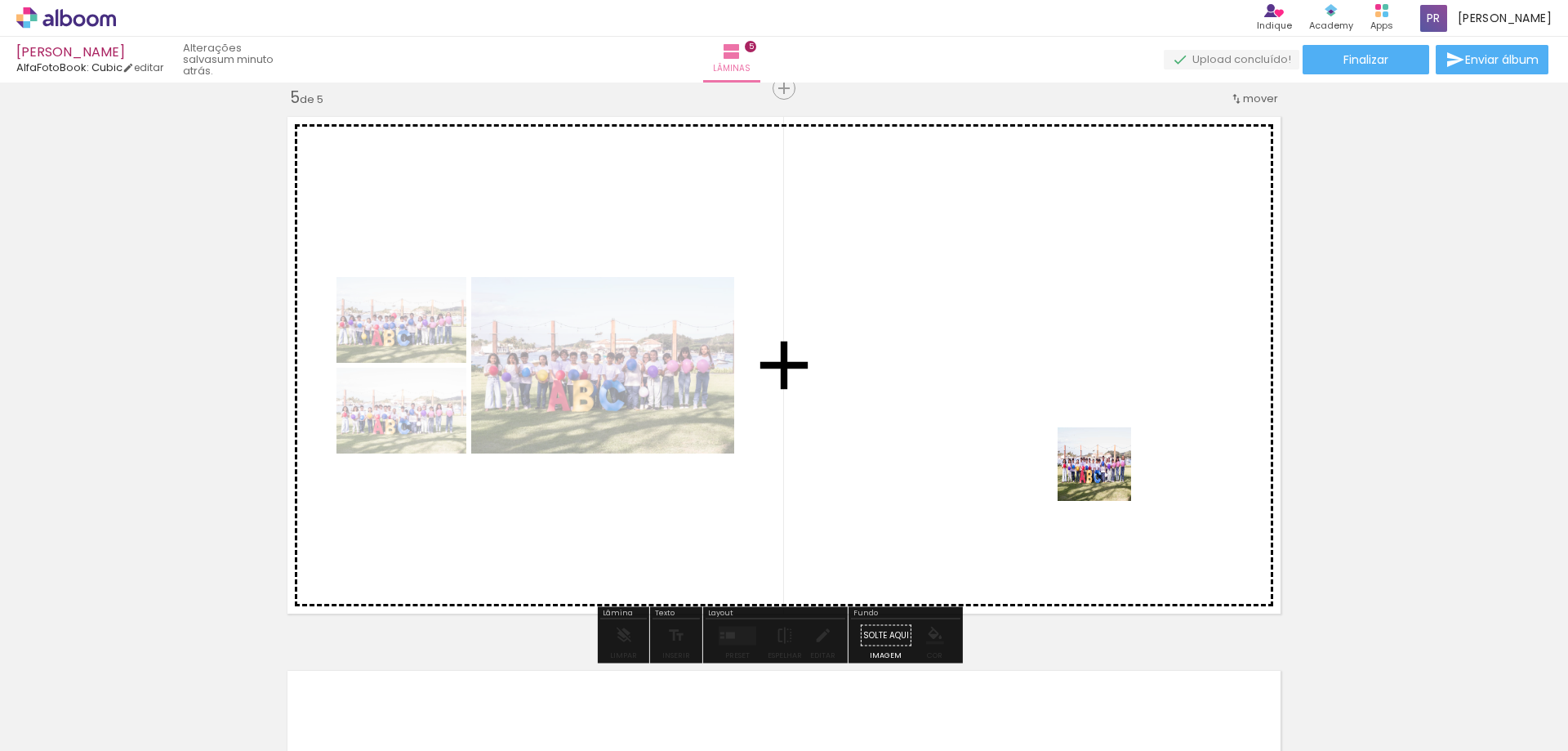
drag, startPoint x: 1250, startPoint y: 700, endPoint x: 1107, endPoint y: 477, distance: 264.9
click at [1107, 477] on quentale-workspace at bounding box center [784, 375] width 1568 height 751
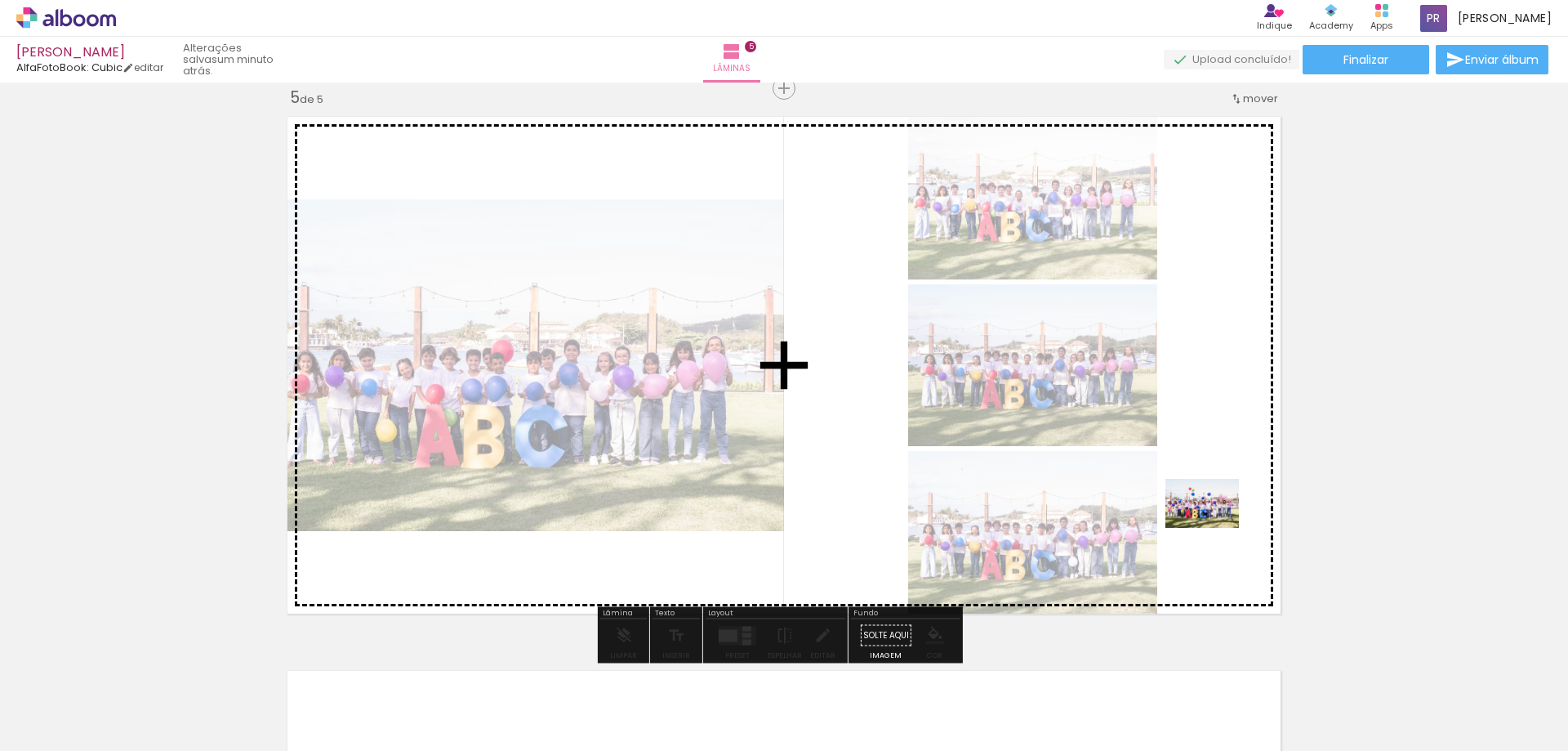
drag, startPoint x: 1344, startPoint y: 706, endPoint x: 1215, endPoint y: 528, distance: 219.8
click at [1215, 528] on quentale-workspace at bounding box center [784, 375] width 1568 height 751
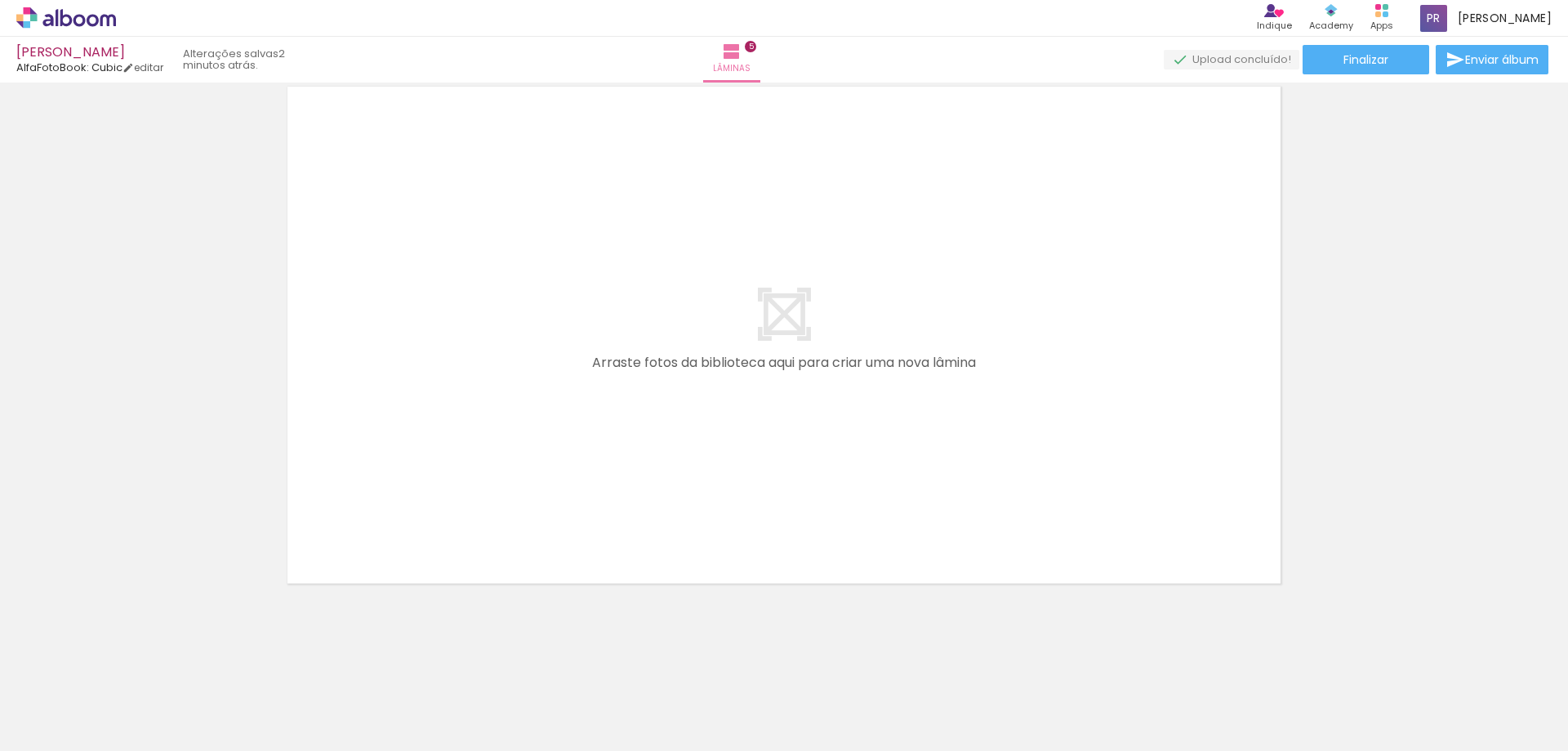
scroll to position [0, 640]
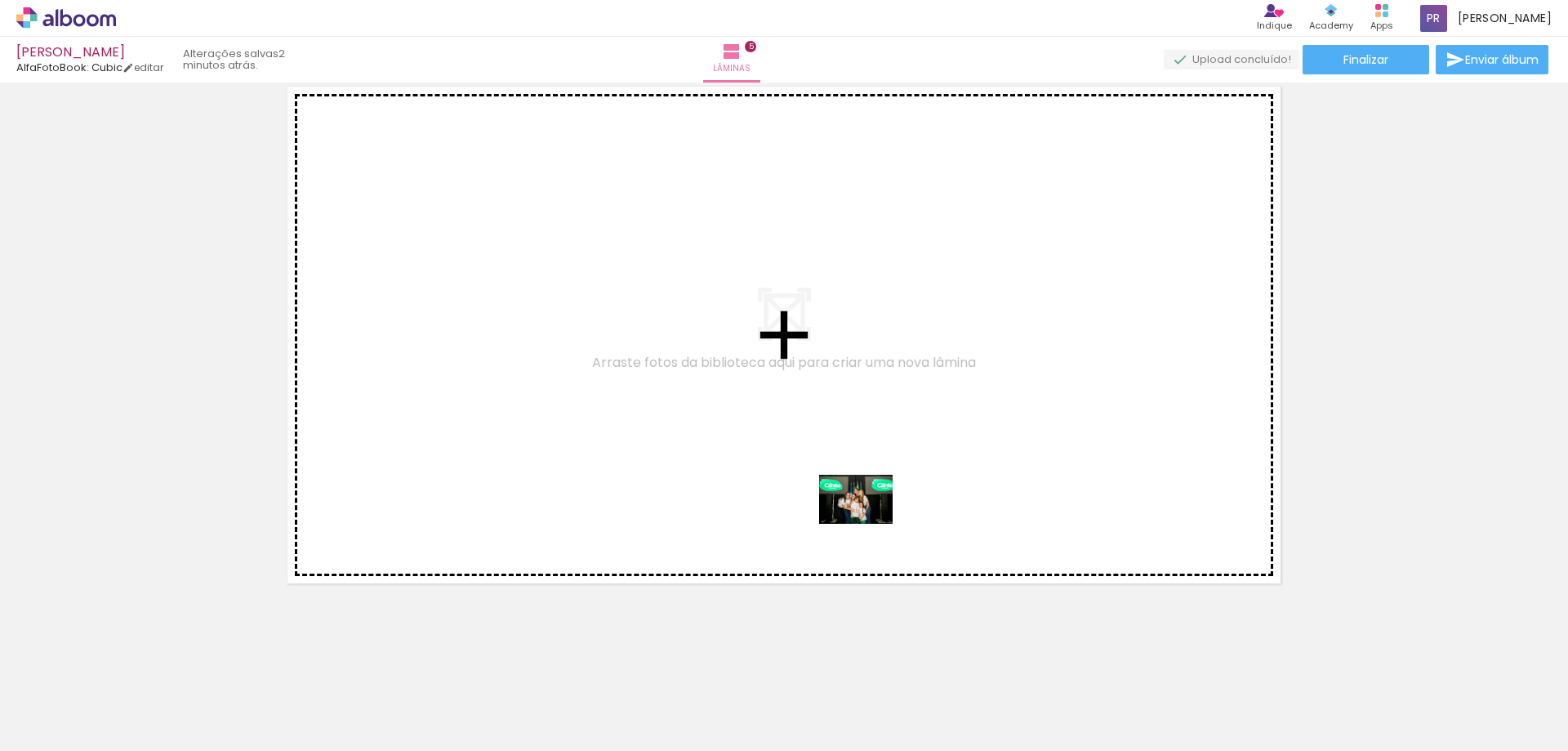
drag, startPoint x: 1074, startPoint y: 711, endPoint x: 869, endPoint y: 523, distance: 278.2
click at [869, 523] on quentale-workspace at bounding box center [784, 375] width 1568 height 751
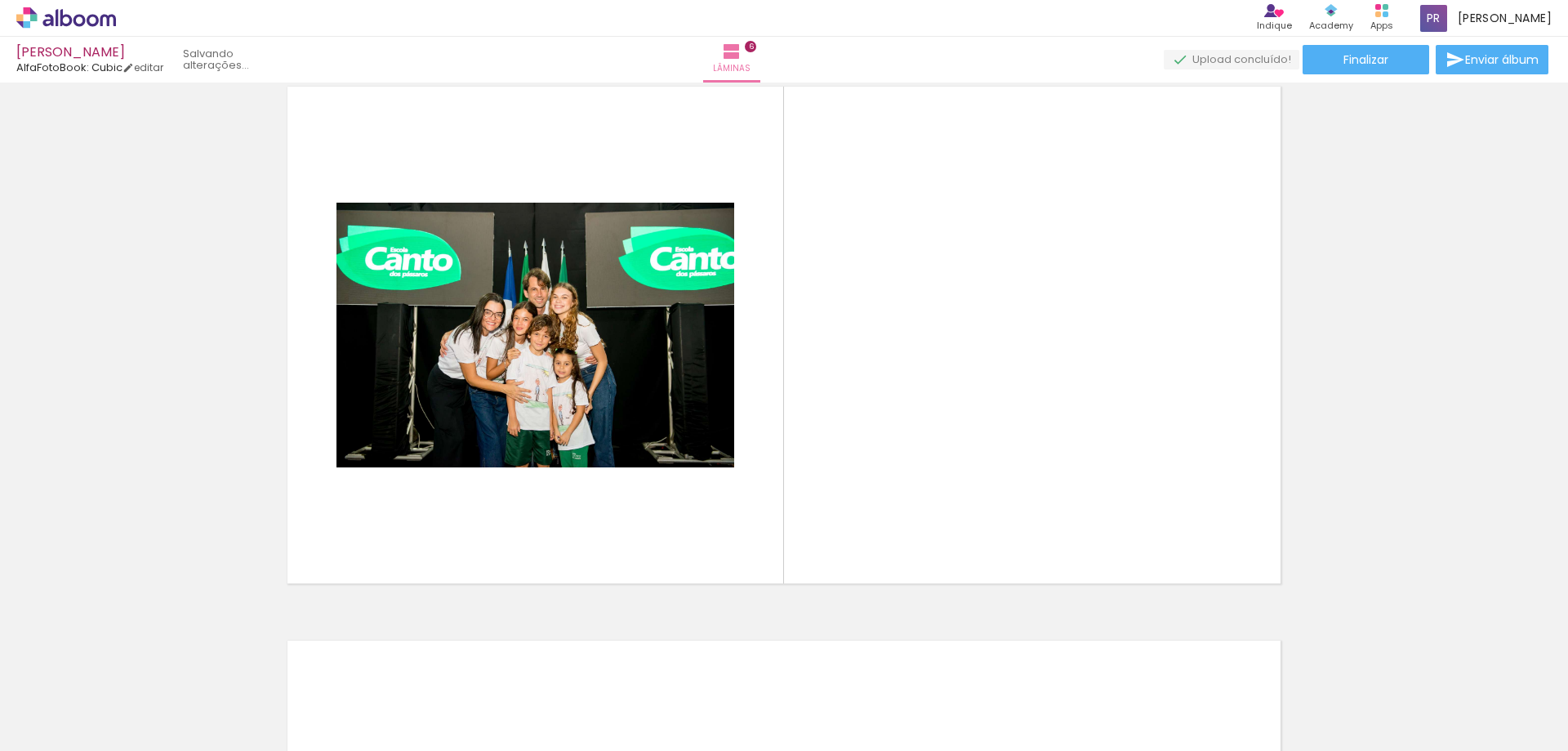
scroll to position [2791, 0]
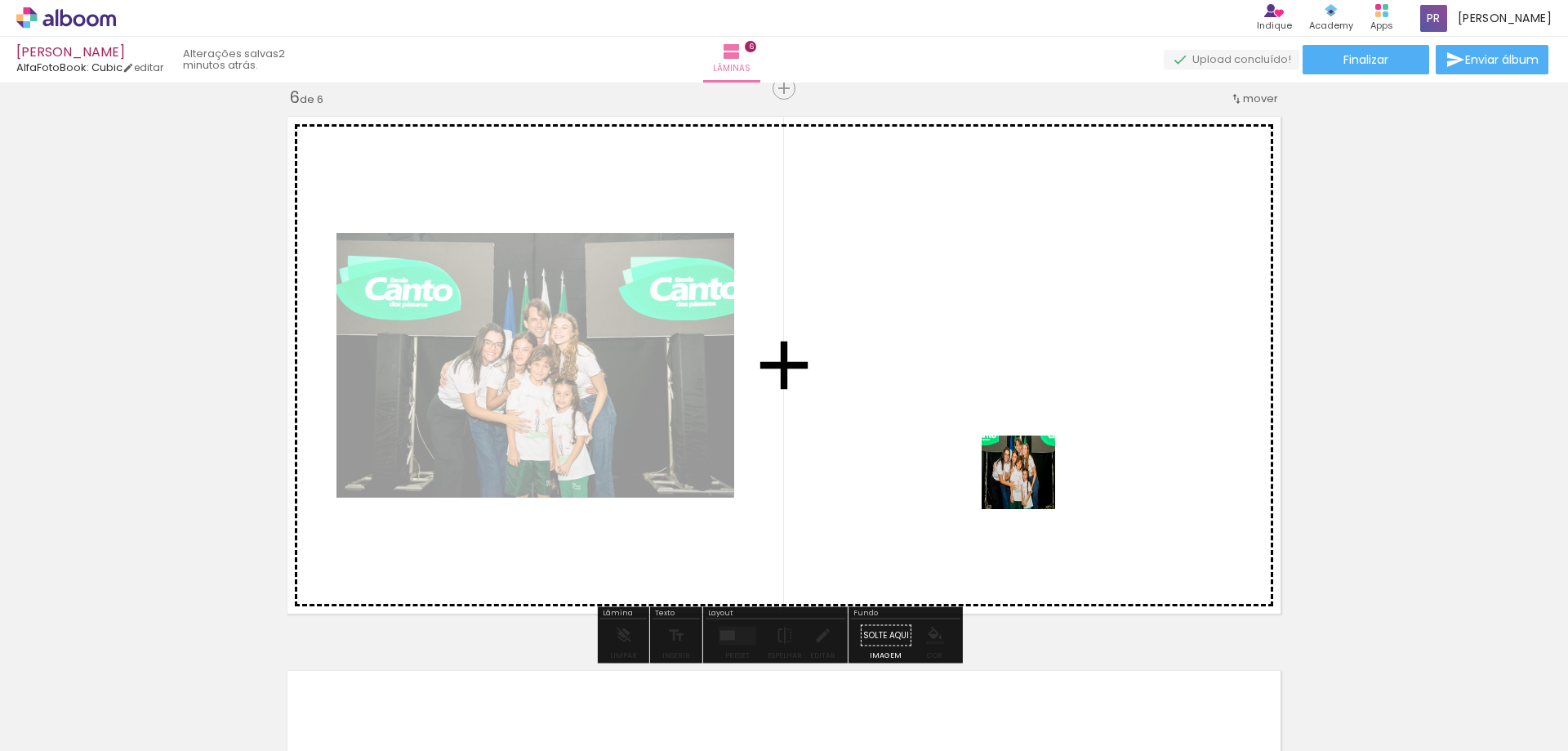
drag, startPoint x: 1001, startPoint y: 706, endPoint x: 1030, endPoint y: 484, distance: 223.9
click at [1030, 484] on quentale-workspace at bounding box center [784, 375] width 1568 height 751
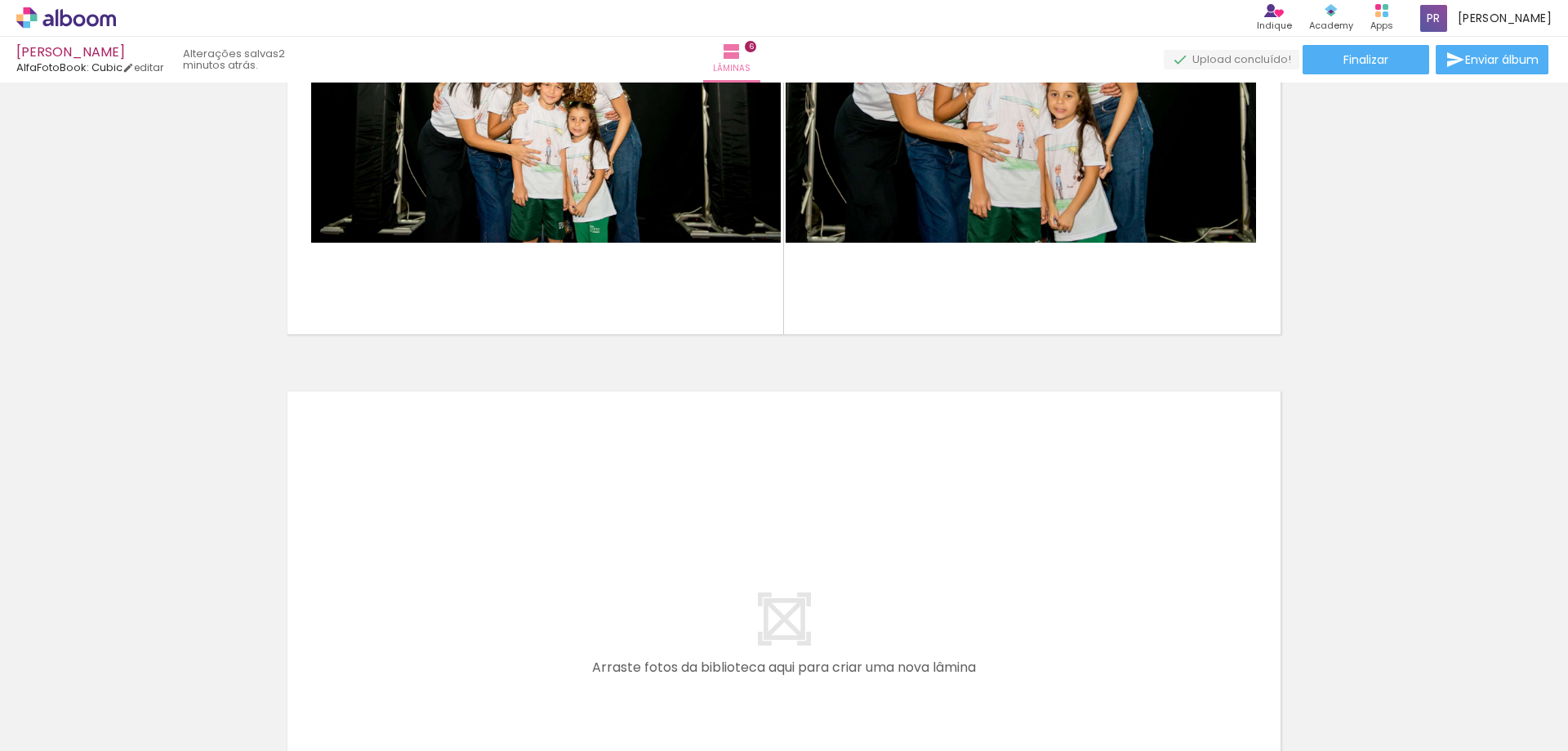
scroll to position [3126, 0]
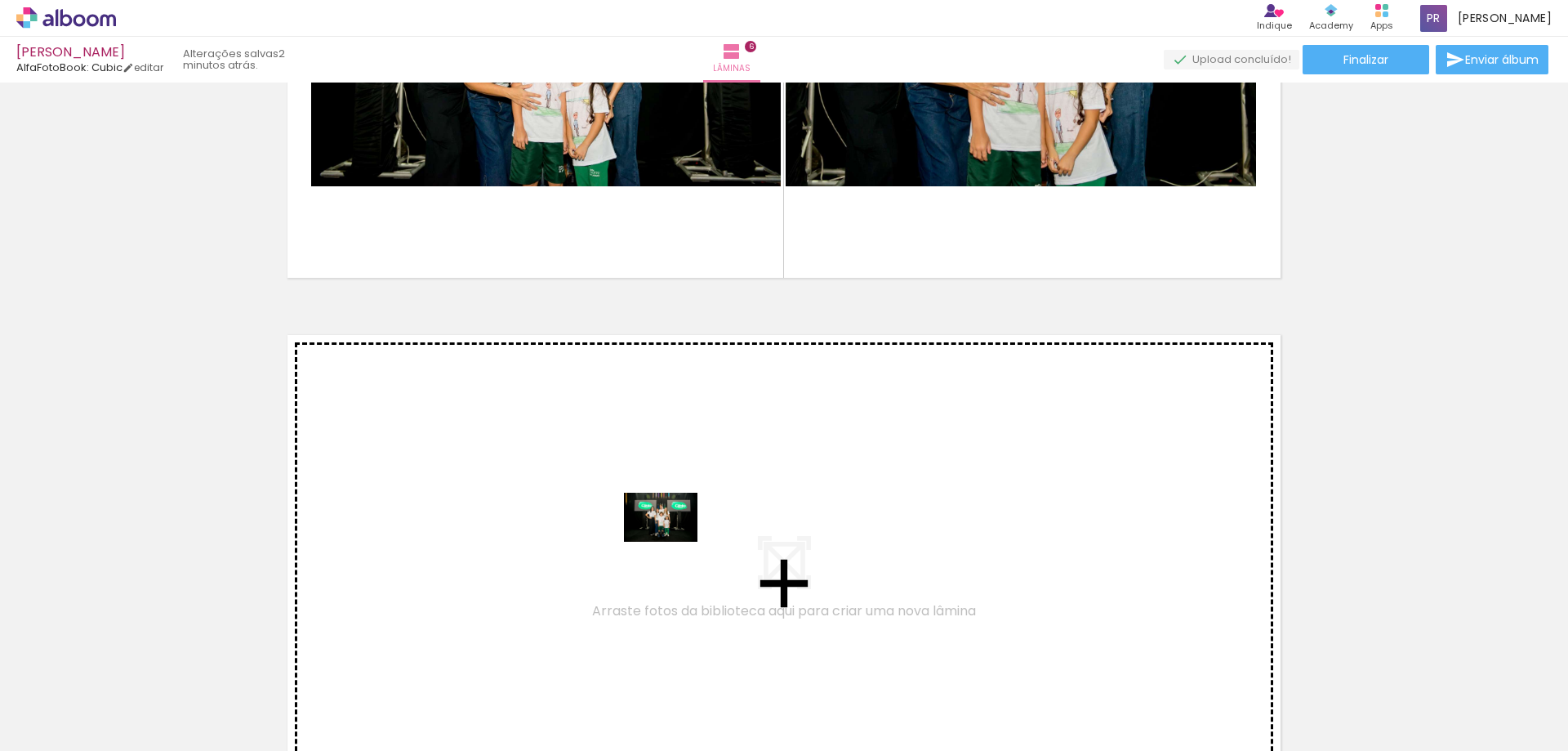
drag, startPoint x: 800, startPoint y: 700, endPoint x: 673, endPoint y: 541, distance: 203.5
click at [673, 541] on quentale-workspace at bounding box center [784, 375] width 1568 height 751
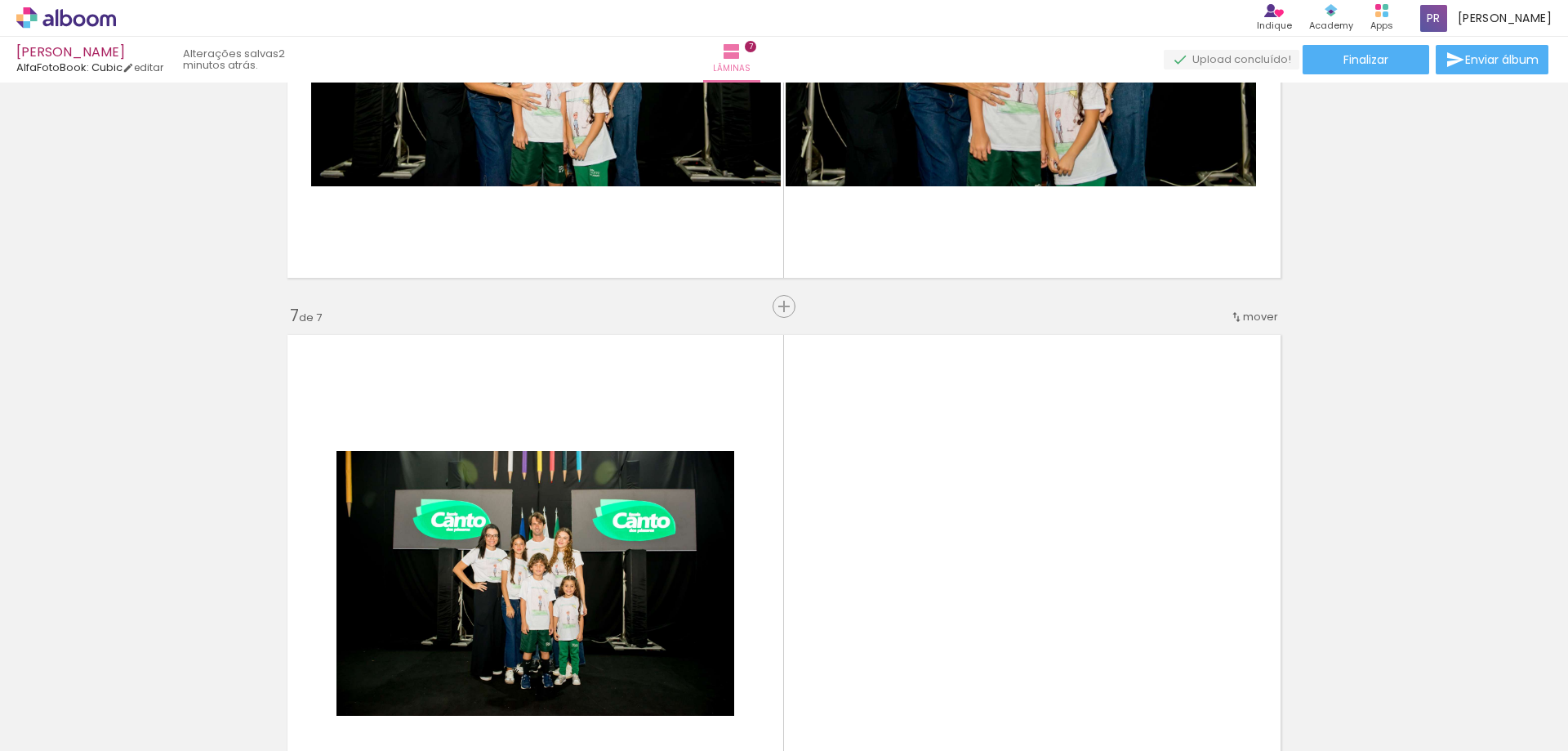
scroll to position [3345, 0]
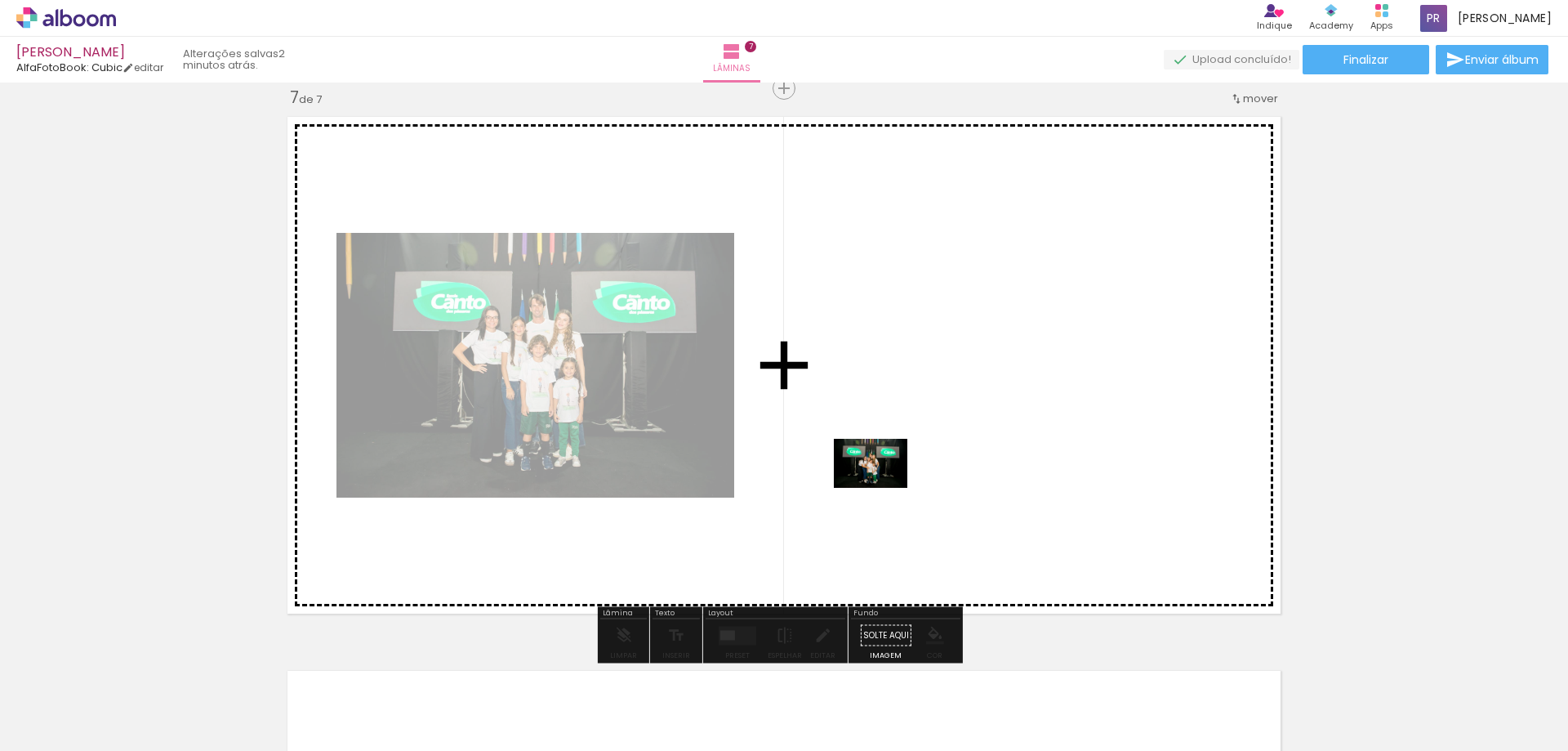
drag, startPoint x: 894, startPoint y: 700, endPoint x: 883, endPoint y: 487, distance: 213.3
click at [883, 487] on quentale-workspace at bounding box center [784, 375] width 1568 height 751
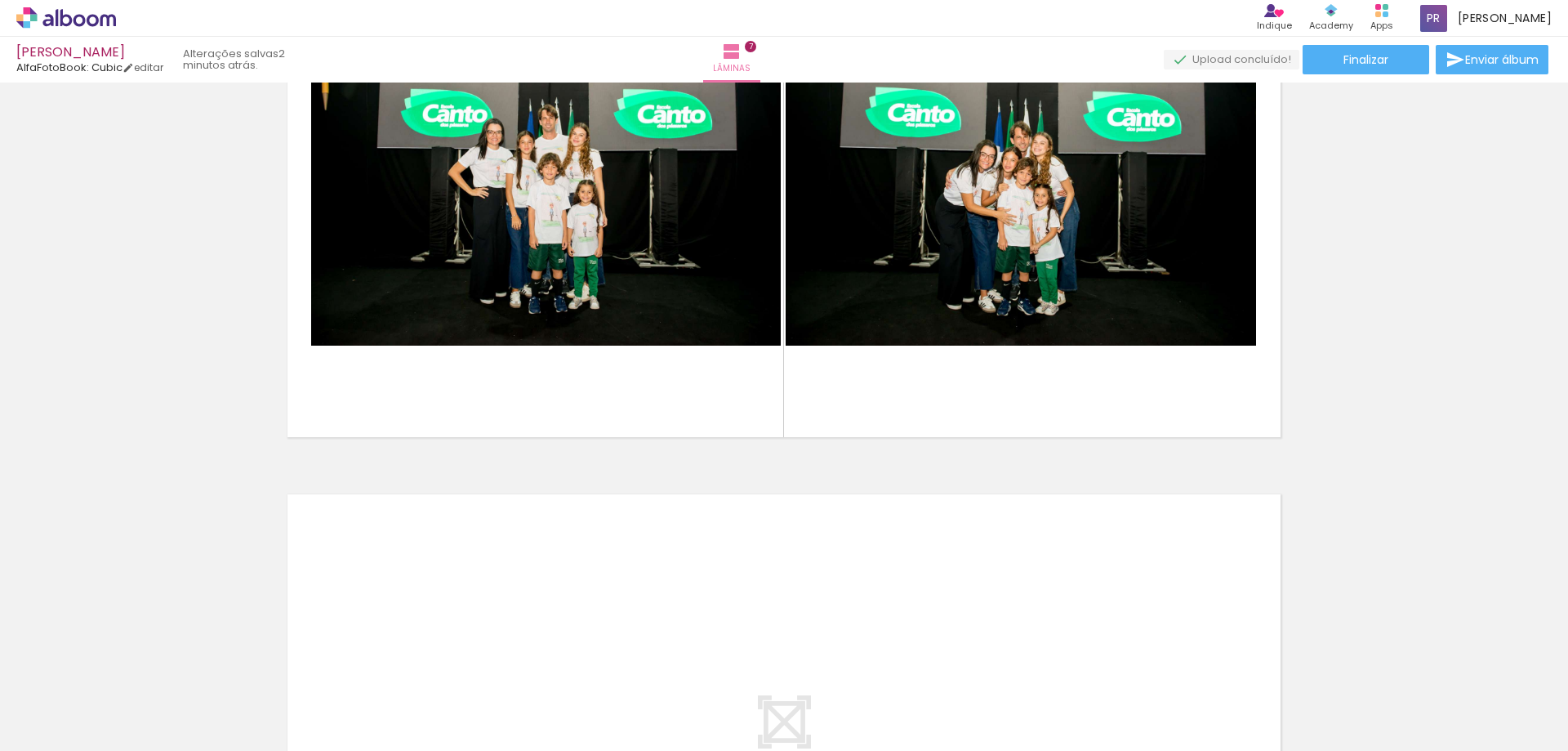
scroll to position [0, 918]
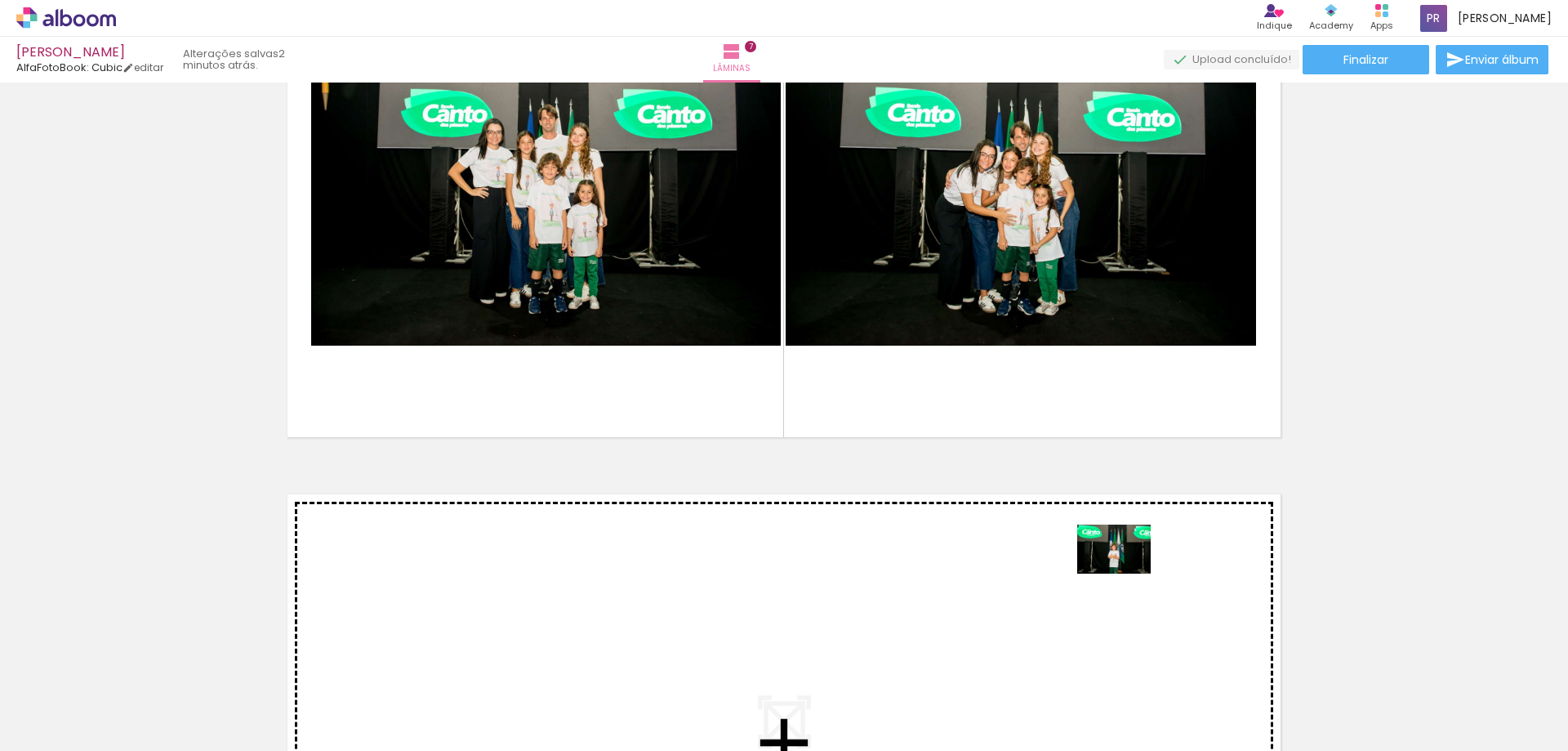
drag, startPoint x: 1256, startPoint y: 705, endPoint x: 1127, endPoint y: 574, distance: 183.9
click at [1127, 574] on quentale-workspace at bounding box center [784, 375] width 1568 height 751
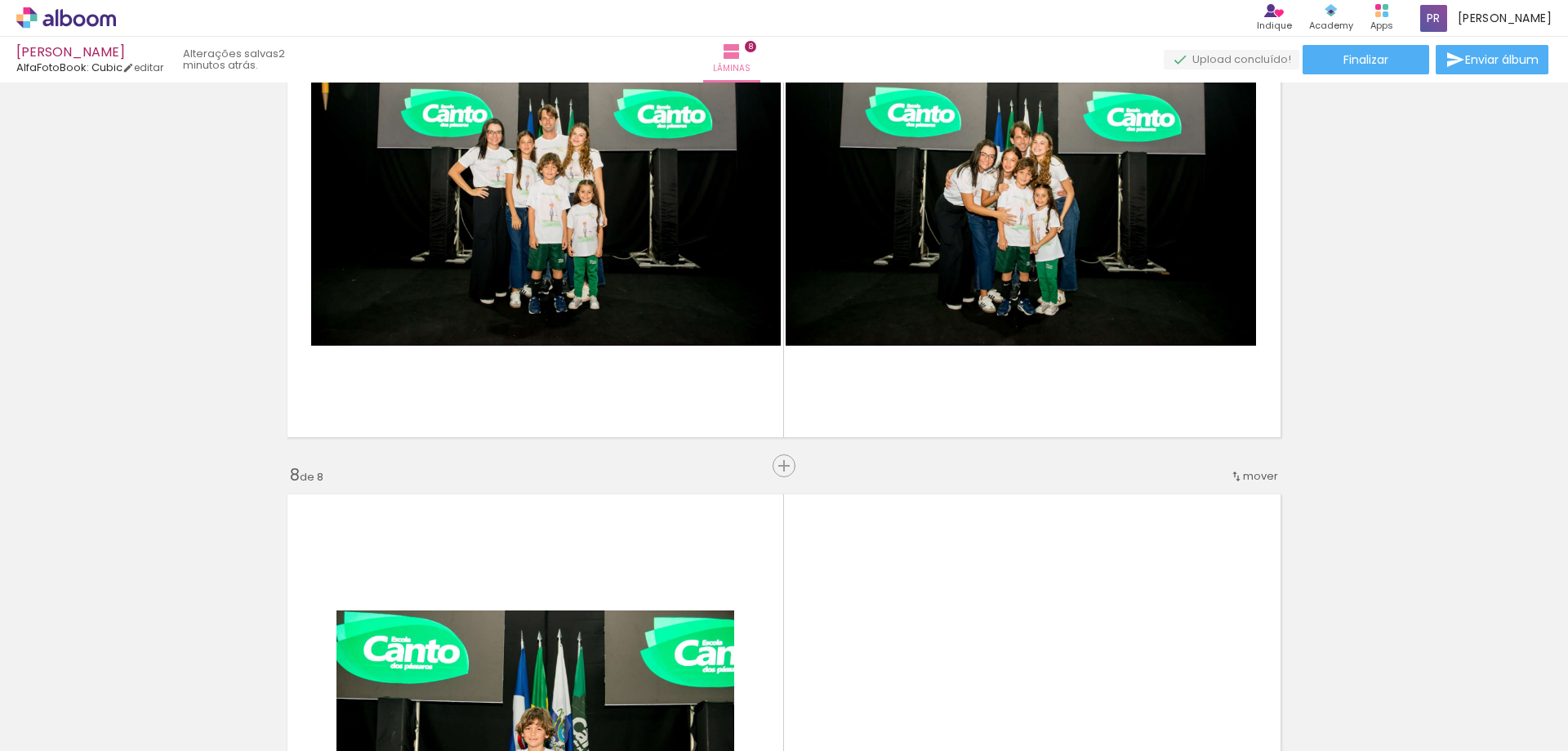
scroll to position [3899, 0]
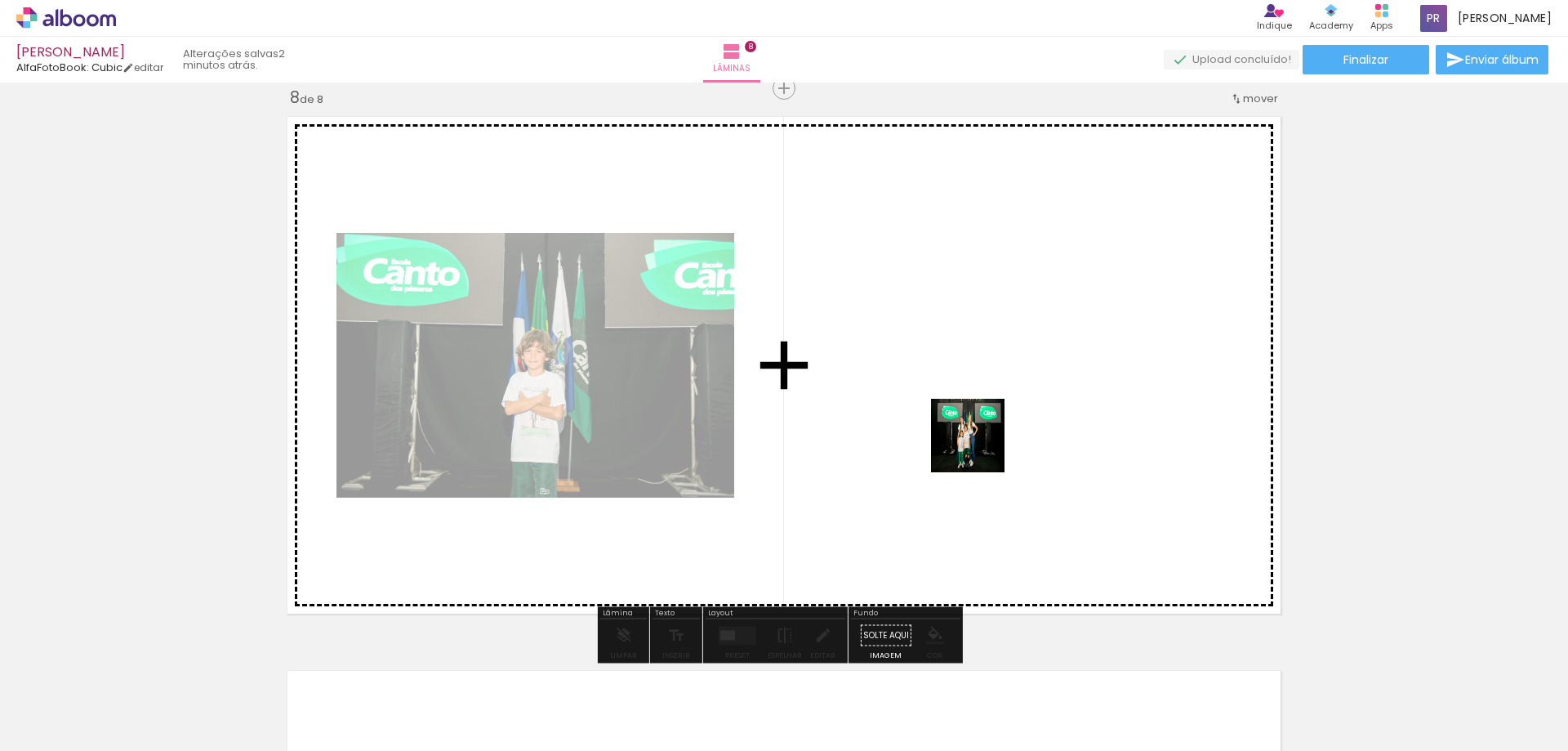
drag, startPoint x: 1094, startPoint y: 701, endPoint x: 980, endPoint y: 448, distance: 277.5
click at [980, 448] on quentale-workspace at bounding box center [784, 375] width 1568 height 751
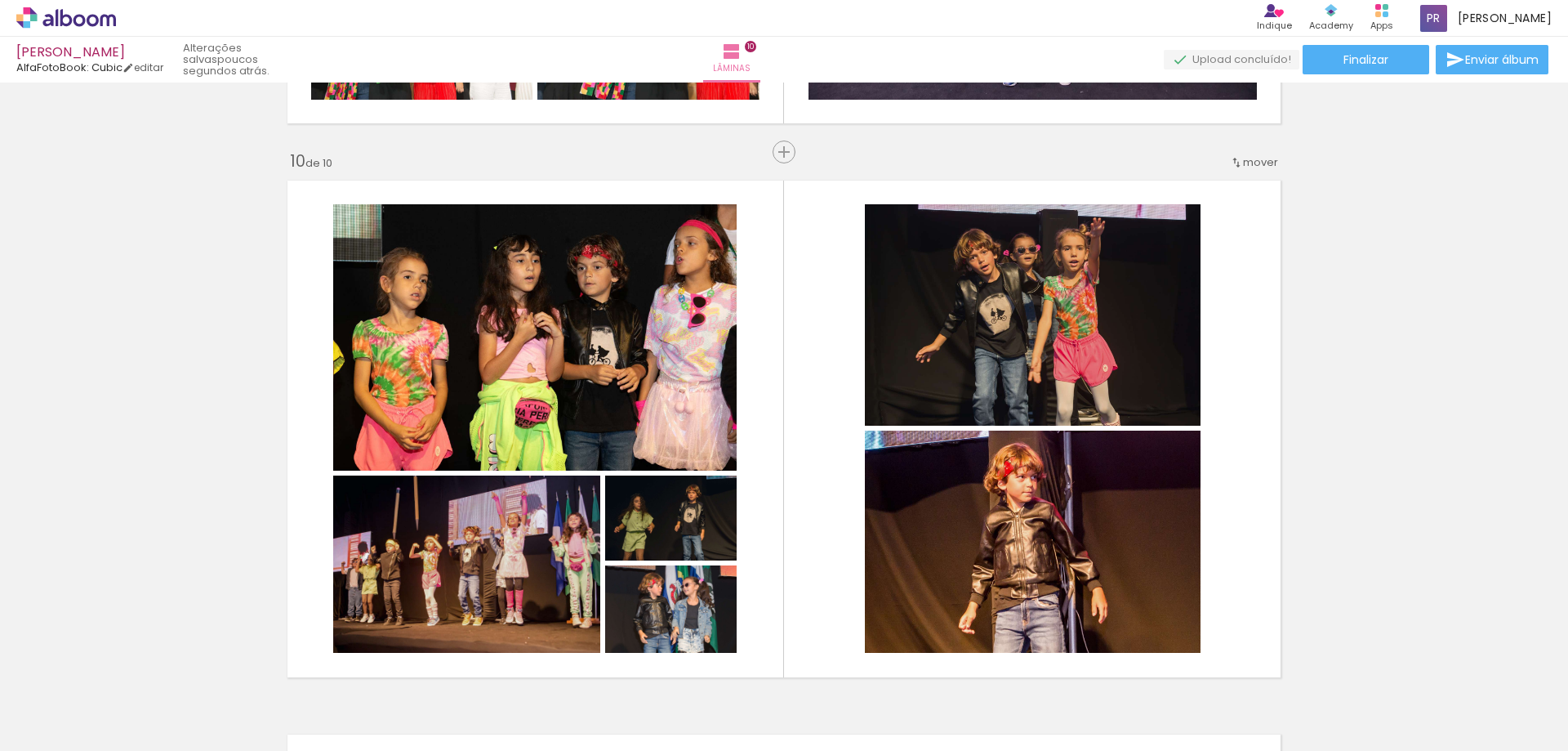
scroll to position [5172, 0]
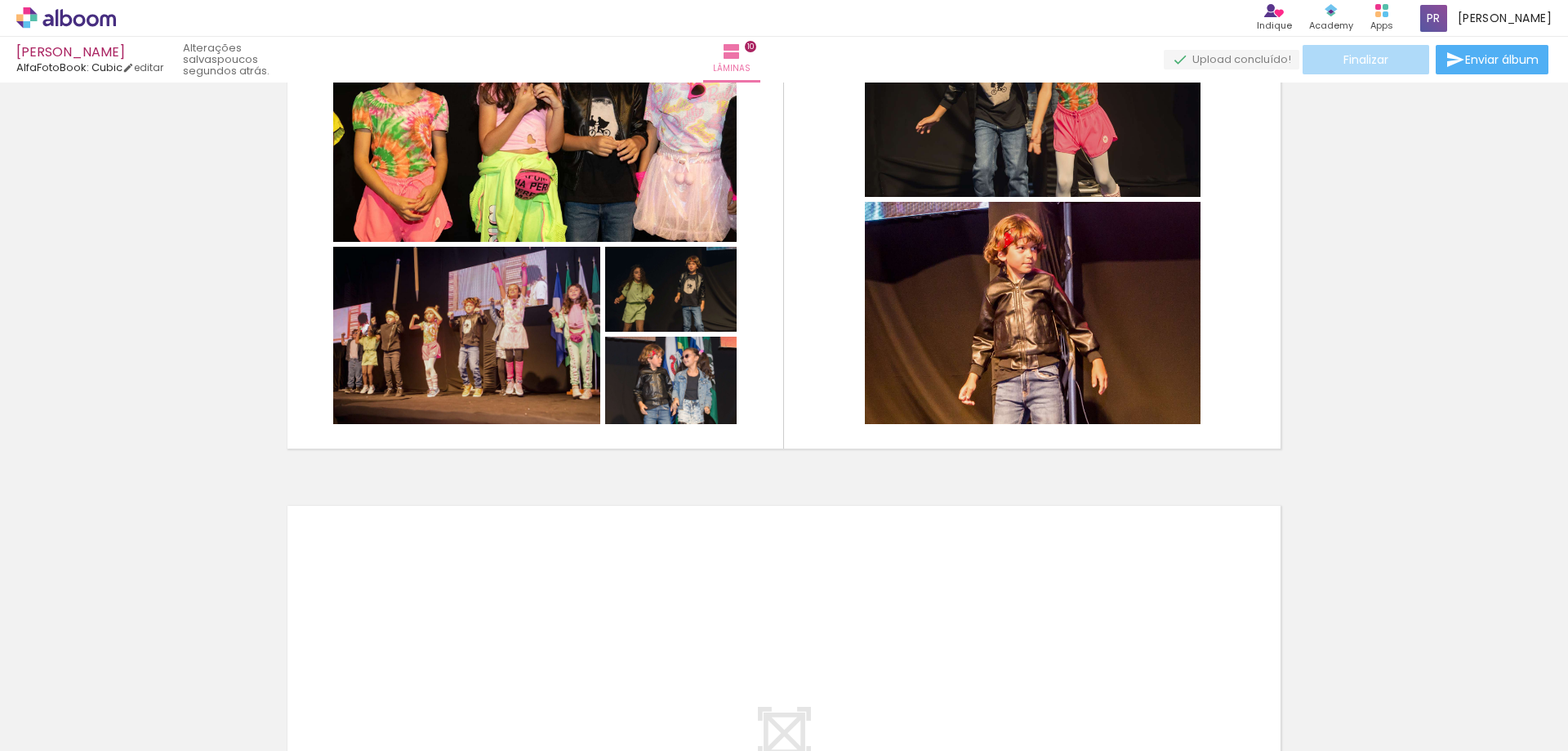
click at [1350, 66] on span "Finalizar" at bounding box center [1366, 59] width 45 height 12
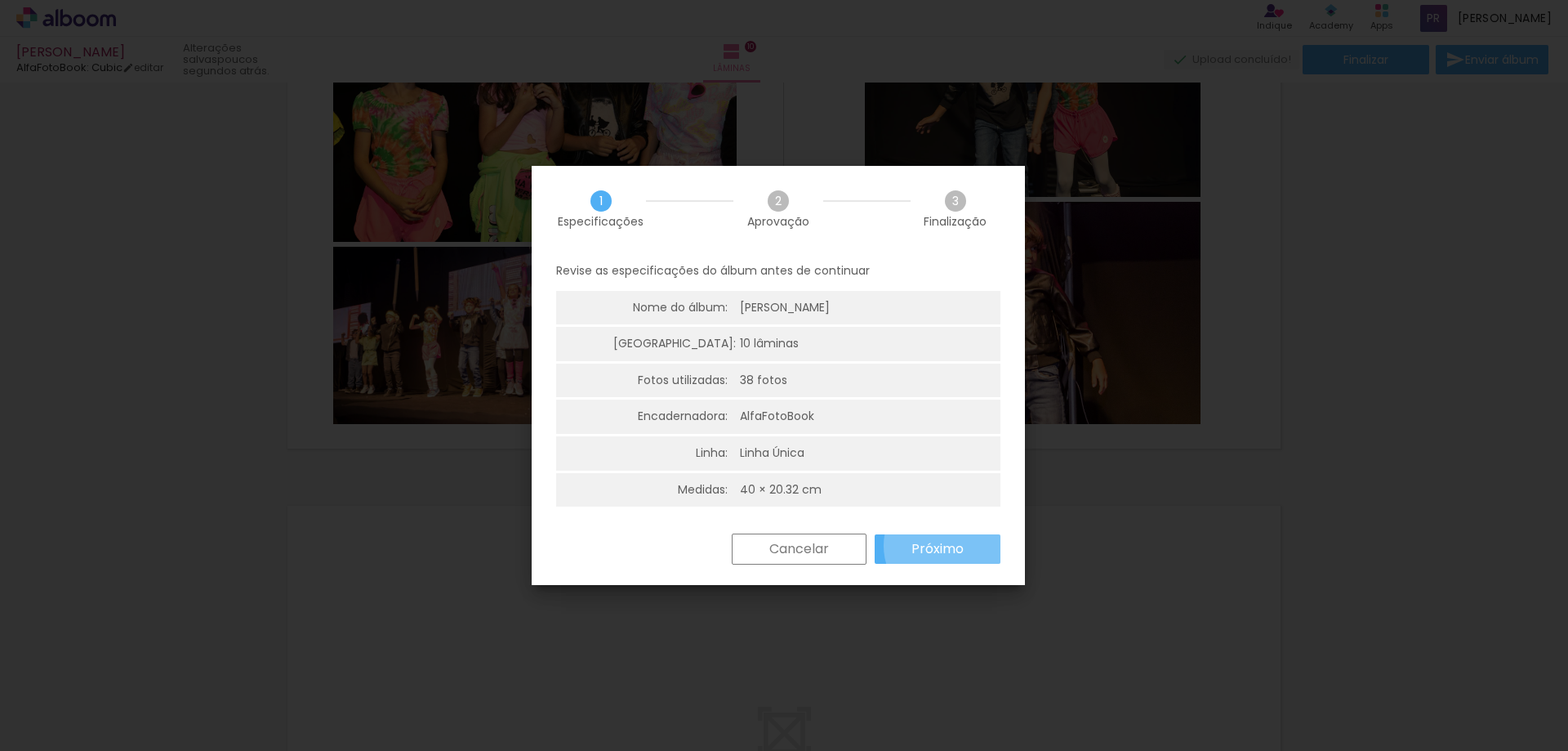
click at [0, 0] on slot "Próximo" at bounding box center [0, 0] width 0 height 0
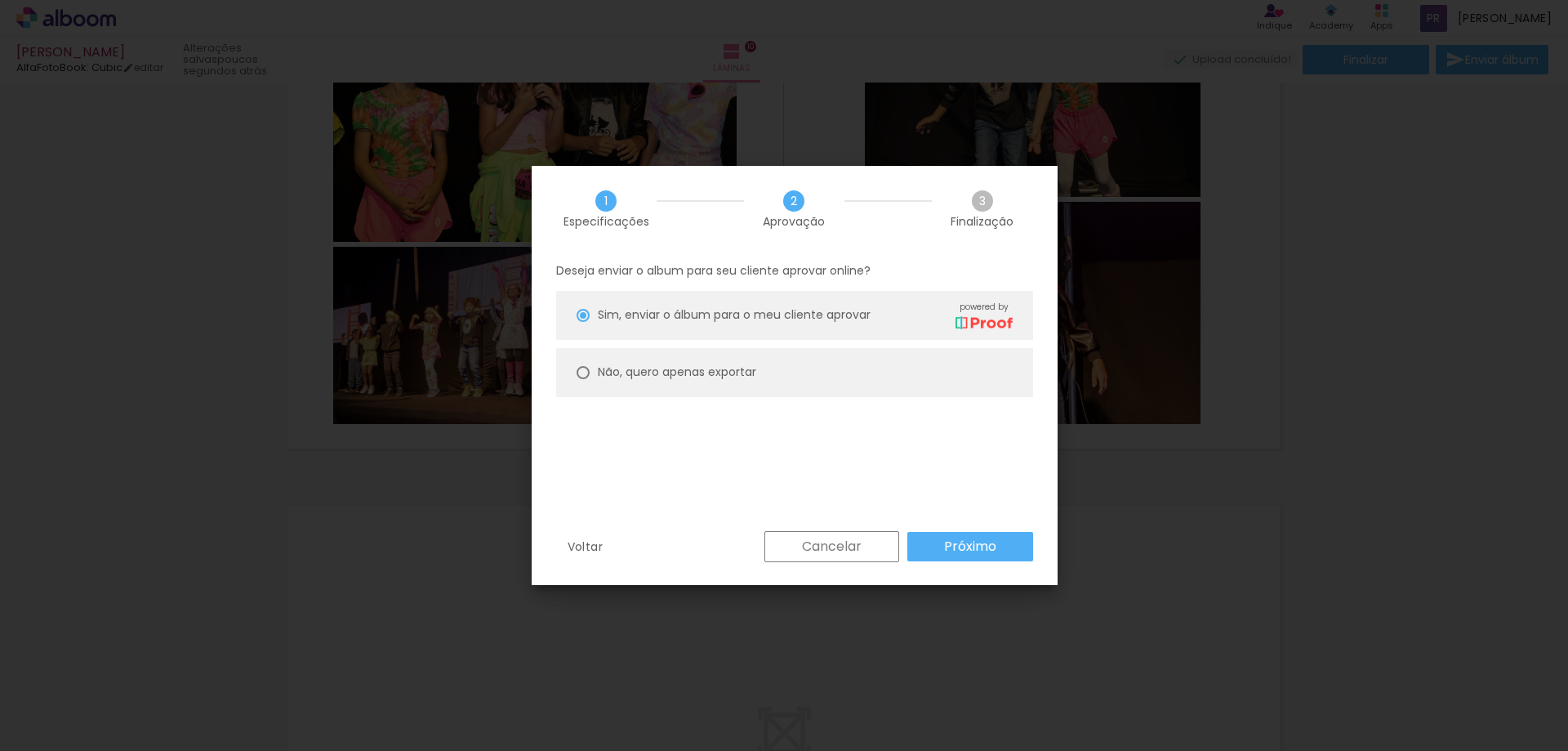
click at [0, 0] on slot "Não, quero apenas exportar" at bounding box center [0, 0] width 0 height 0
type paper-radio-button "on"
click at [0, 0] on slot "Próximo" at bounding box center [0, 0] width 0 height 0
type input "Alta, 300 DPI"
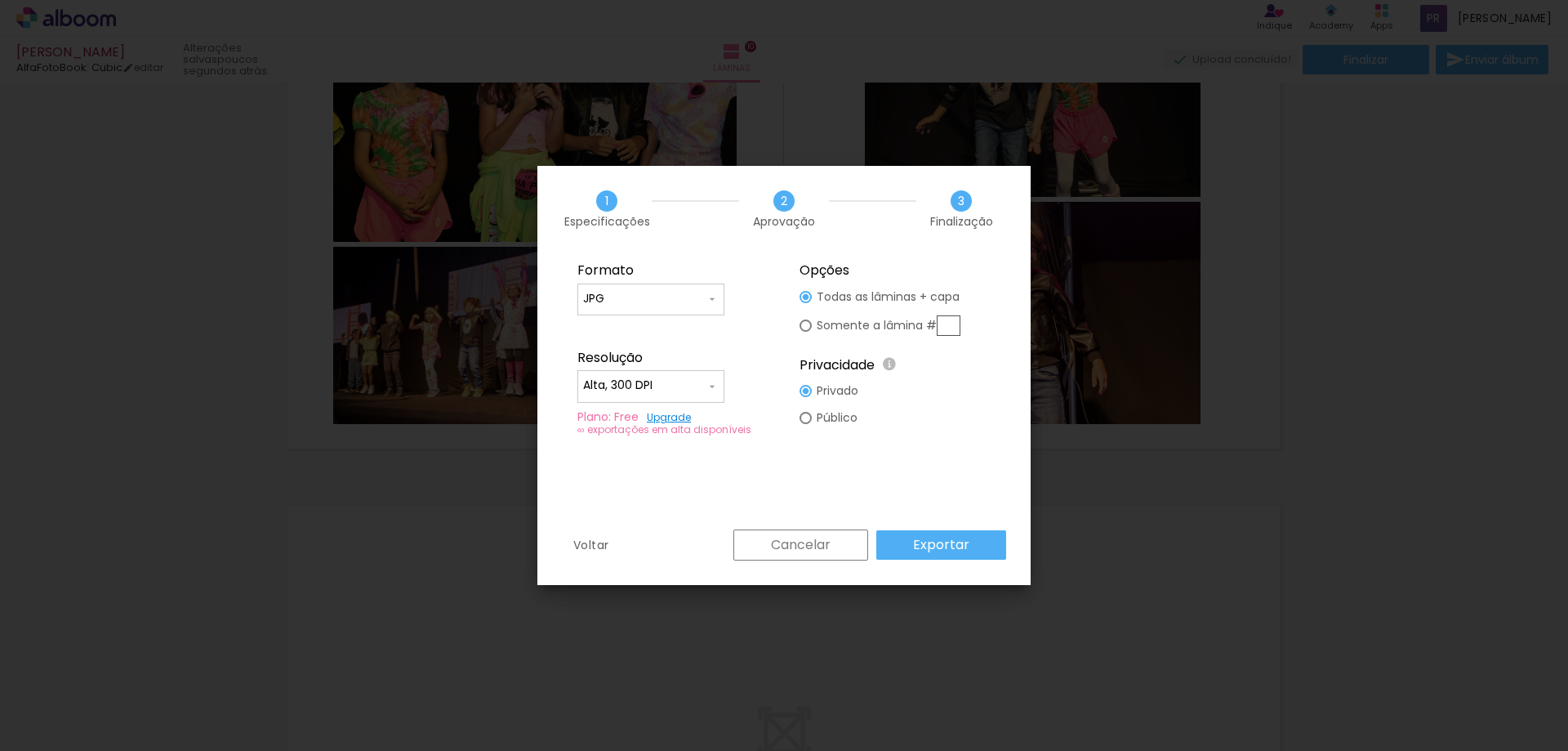
click at [0, 0] on slot "Exportar" at bounding box center [0, 0] width 0 height 0
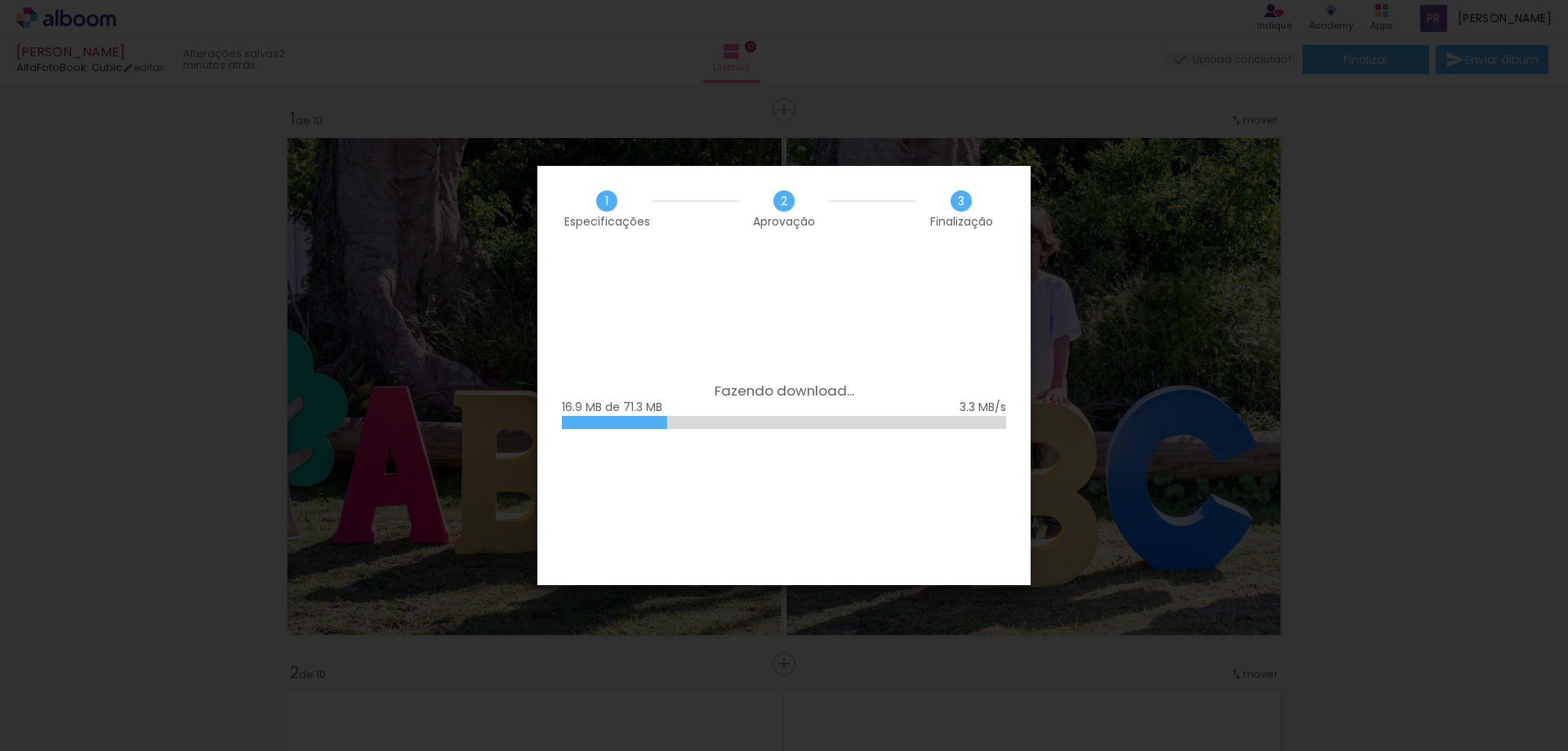
scroll to position [0, 2046]
